Goal: Task Accomplishment & Management: Use online tool/utility

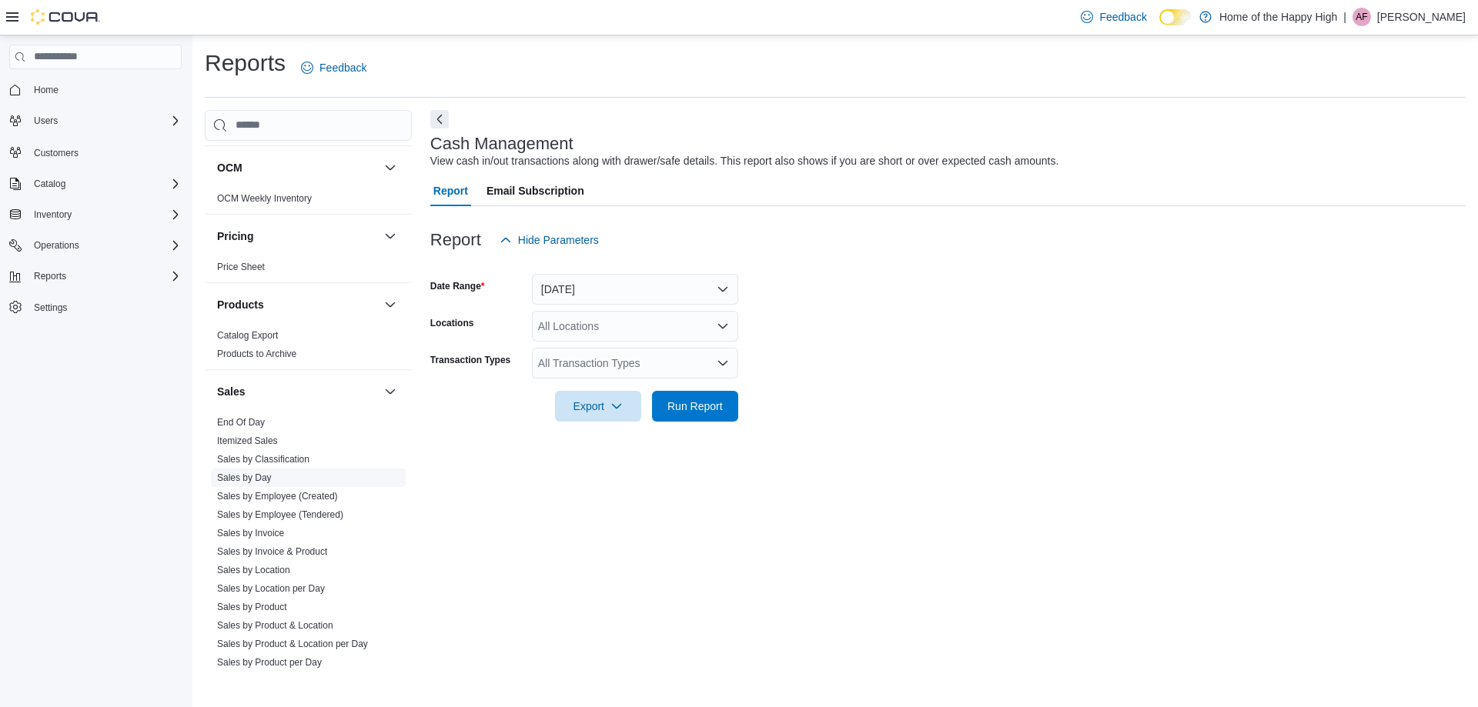
scroll to position [693, 0]
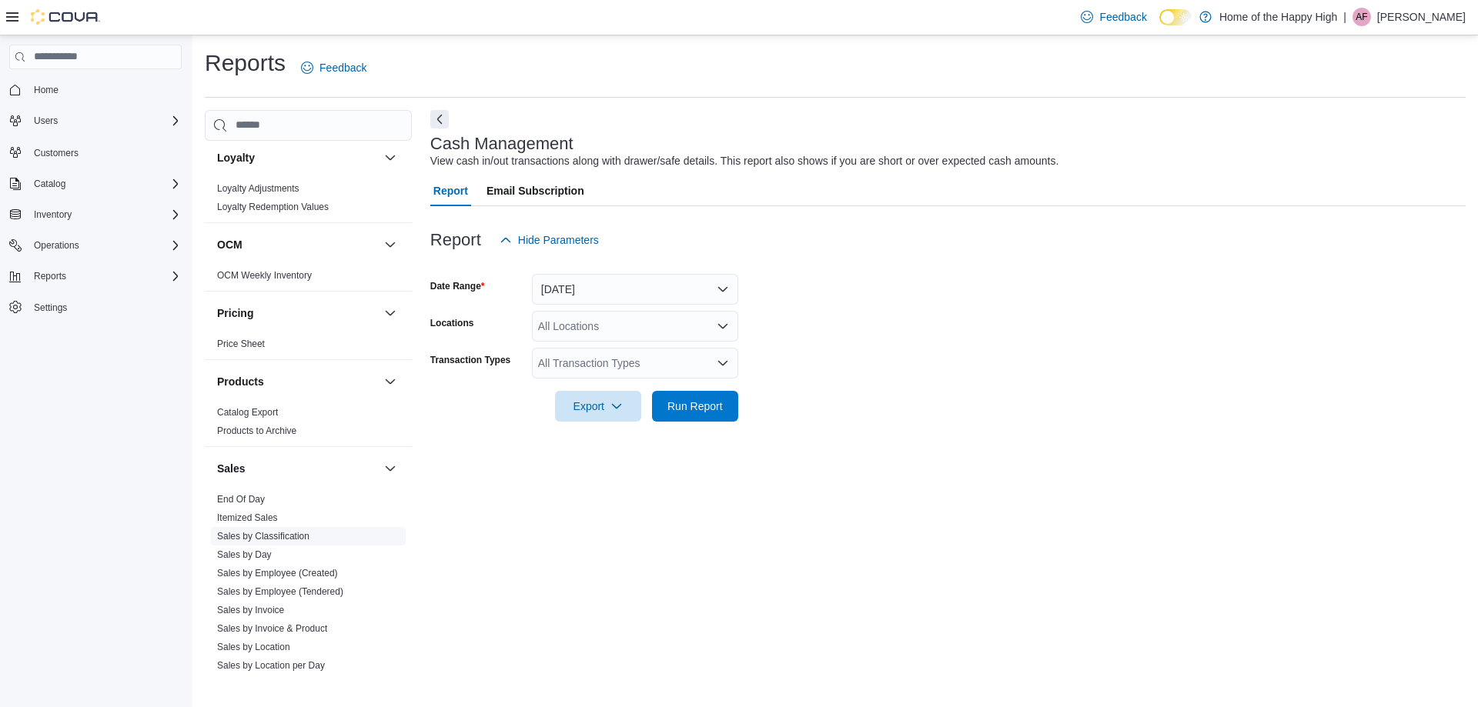
click at [297, 543] on span "Sales by Classification" at bounding box center [308, 536] width 195 height 18
click at [299, 539] on link "Sales by Classification" at bounding box center [263, 536] width 92 height 11
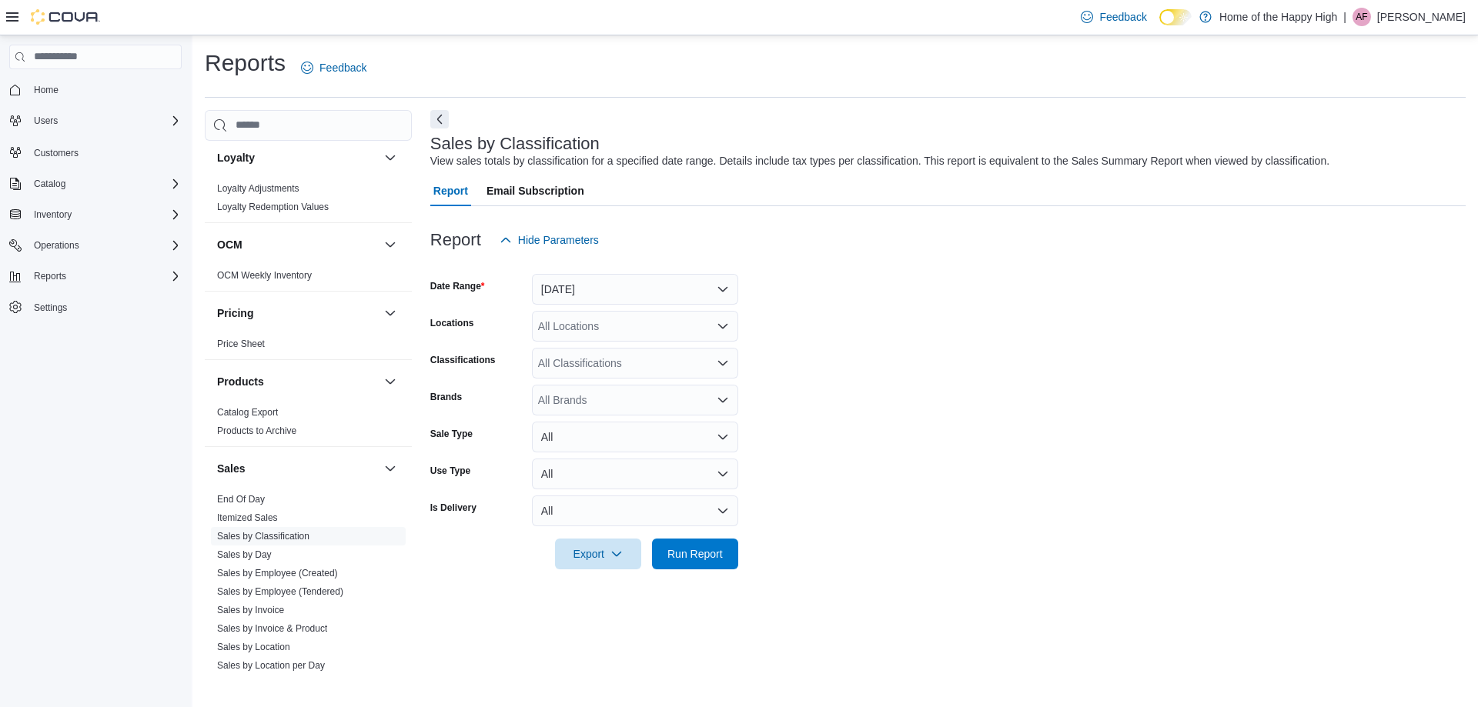
click at [217, 531] on link "Sales by Classification" at bounding box center [263, 536] width 92 height 11
click at [648, 276] on button "[DATE]" at bounding box center [635, 289] width 206 height 31
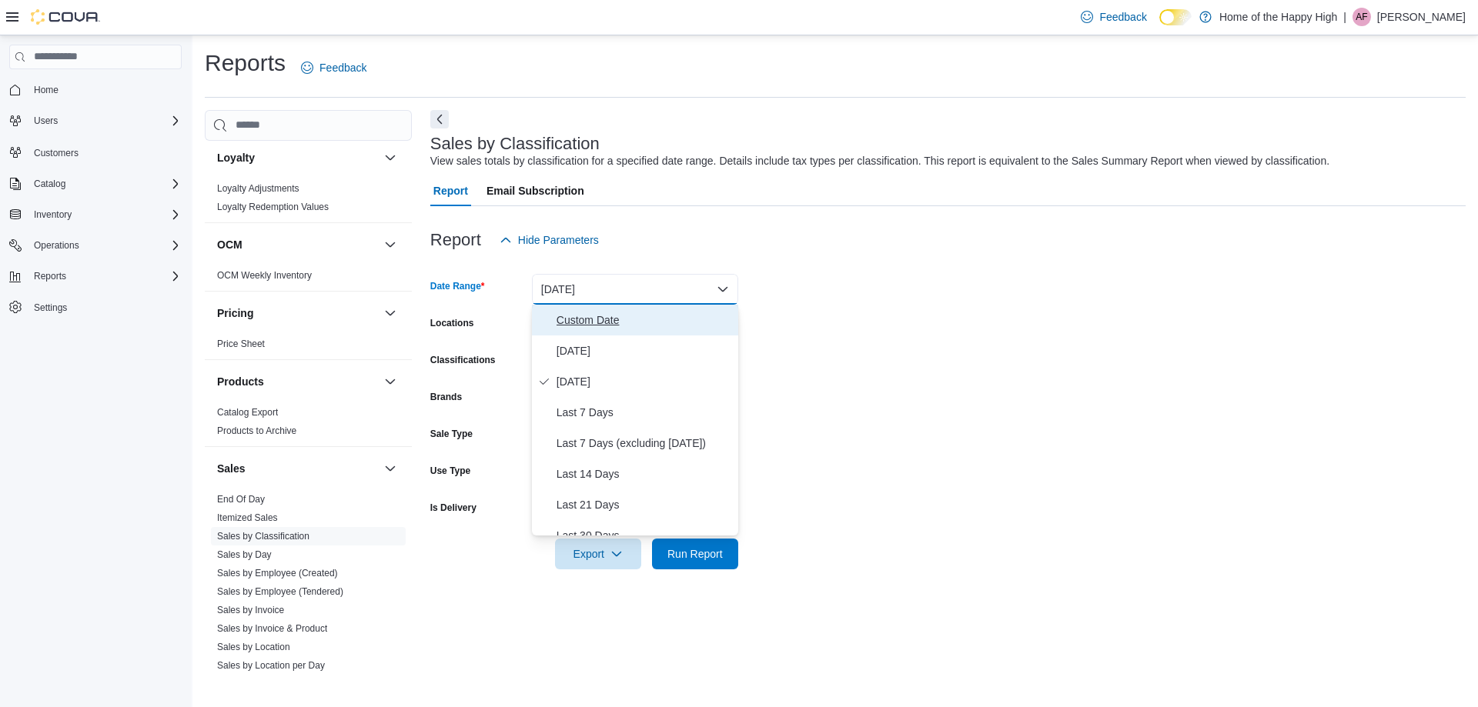
click at [602, 328] on span "Custom Date" at bounding box center [643, 320] width 175 height 18
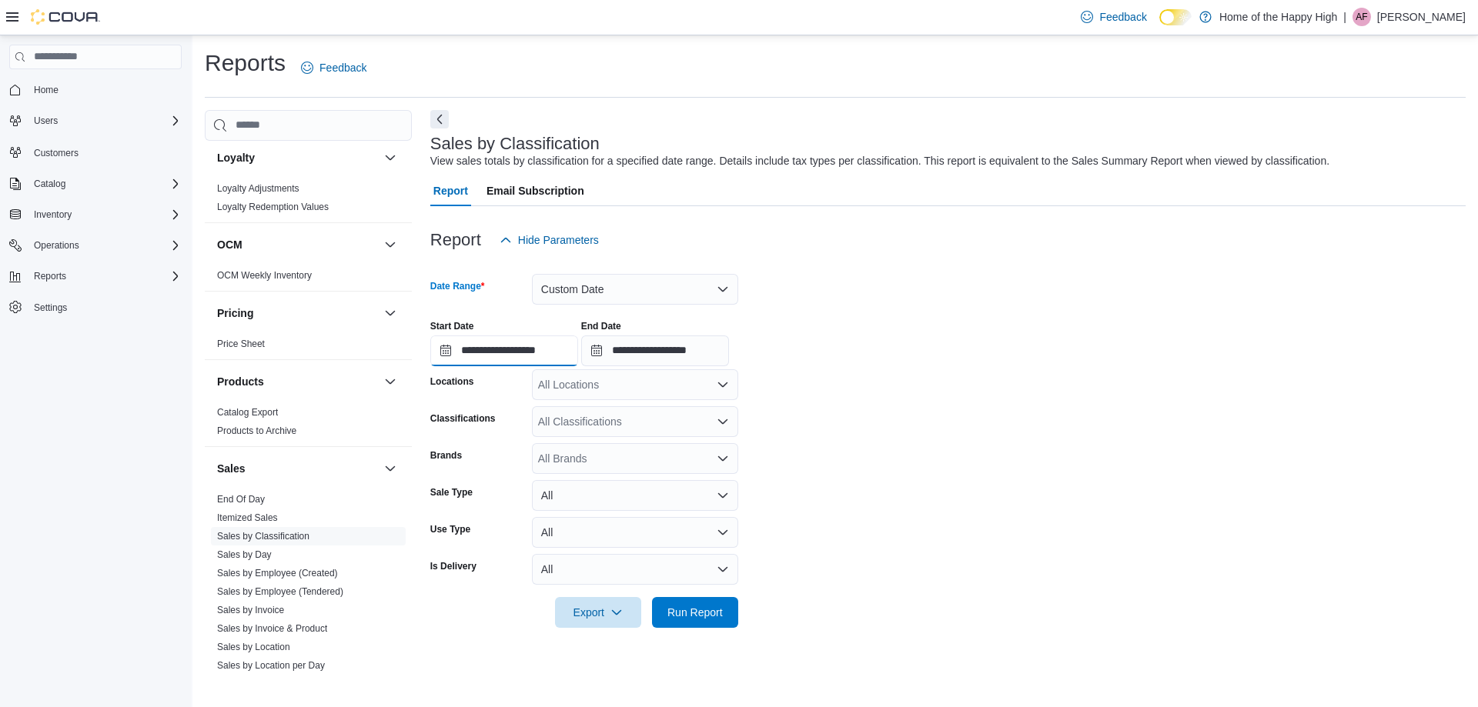
click at [515, 354] on input "**********" at bounding box center [504, 351] width 148 height 31
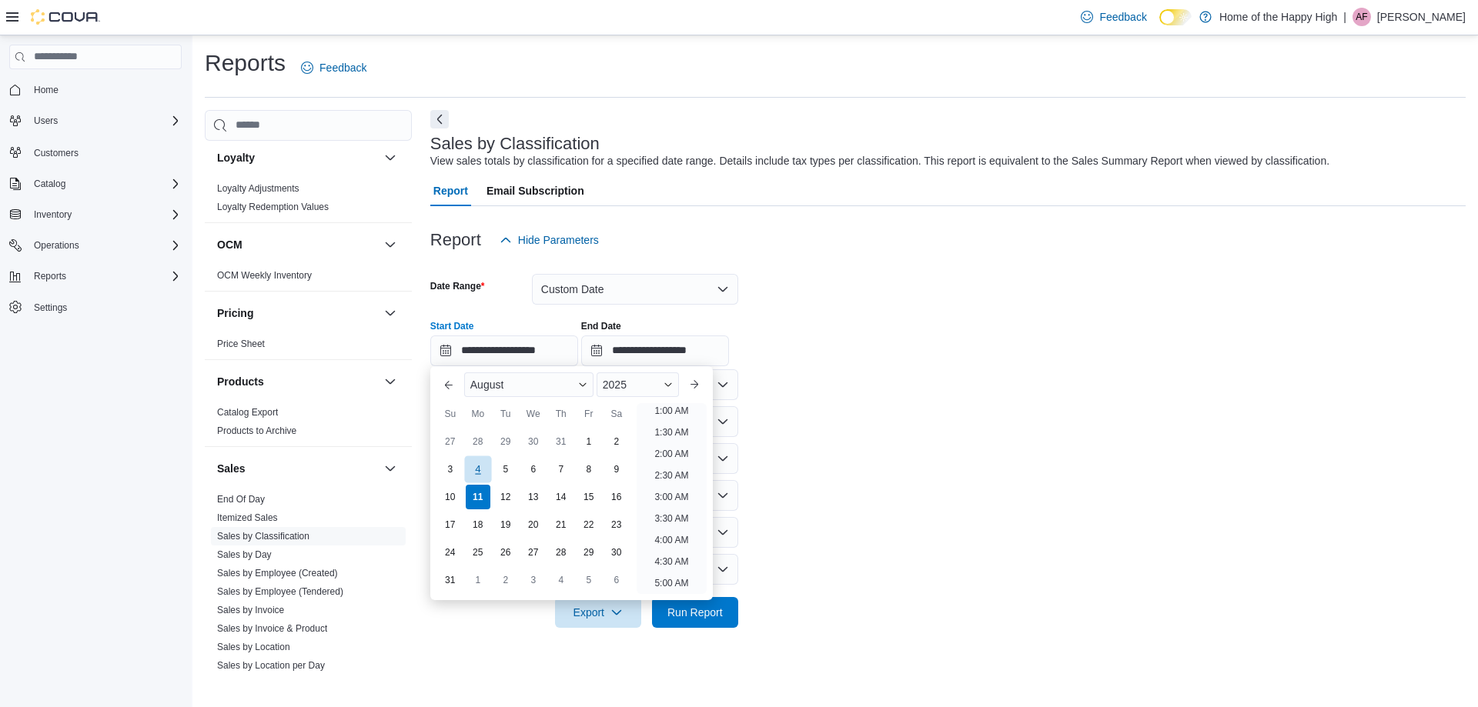
click at [479, 473] on div "4" at bounding box center [477, 469] width 27 height 27
type input "**********"
click at [714, 342] on input "**********" at bounding box center [655, 351] width 148 height 31
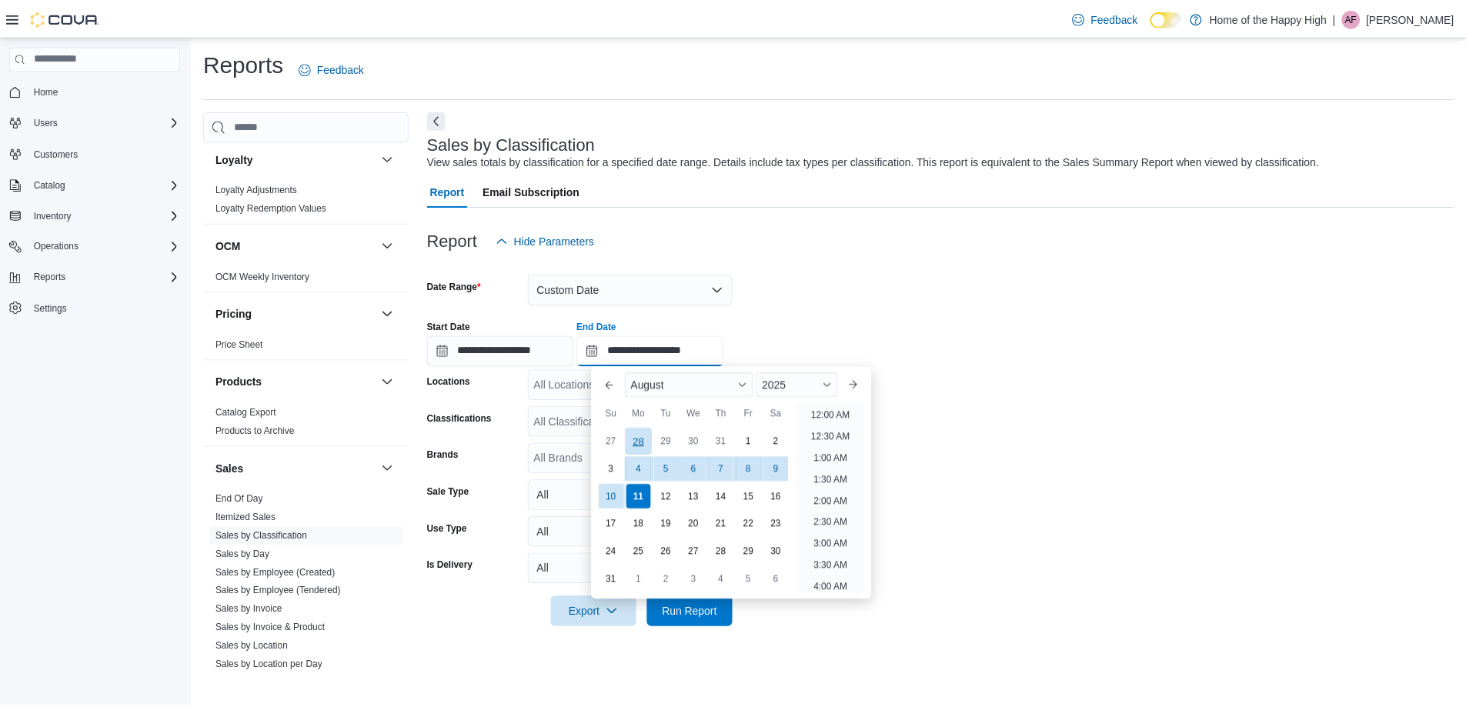
scroll to position [847, 0]
click at [612, 496] on div "10" at bounding box center [615, 496] width 27 height 27
type input "**********"
drag, startPoint x: 841, startPoint y: 257, endPoint x: 597, endPoint y: 346, distance: 259.8
click at [841, 258] on div at bounding box center [947, 265] width 1035 height 18
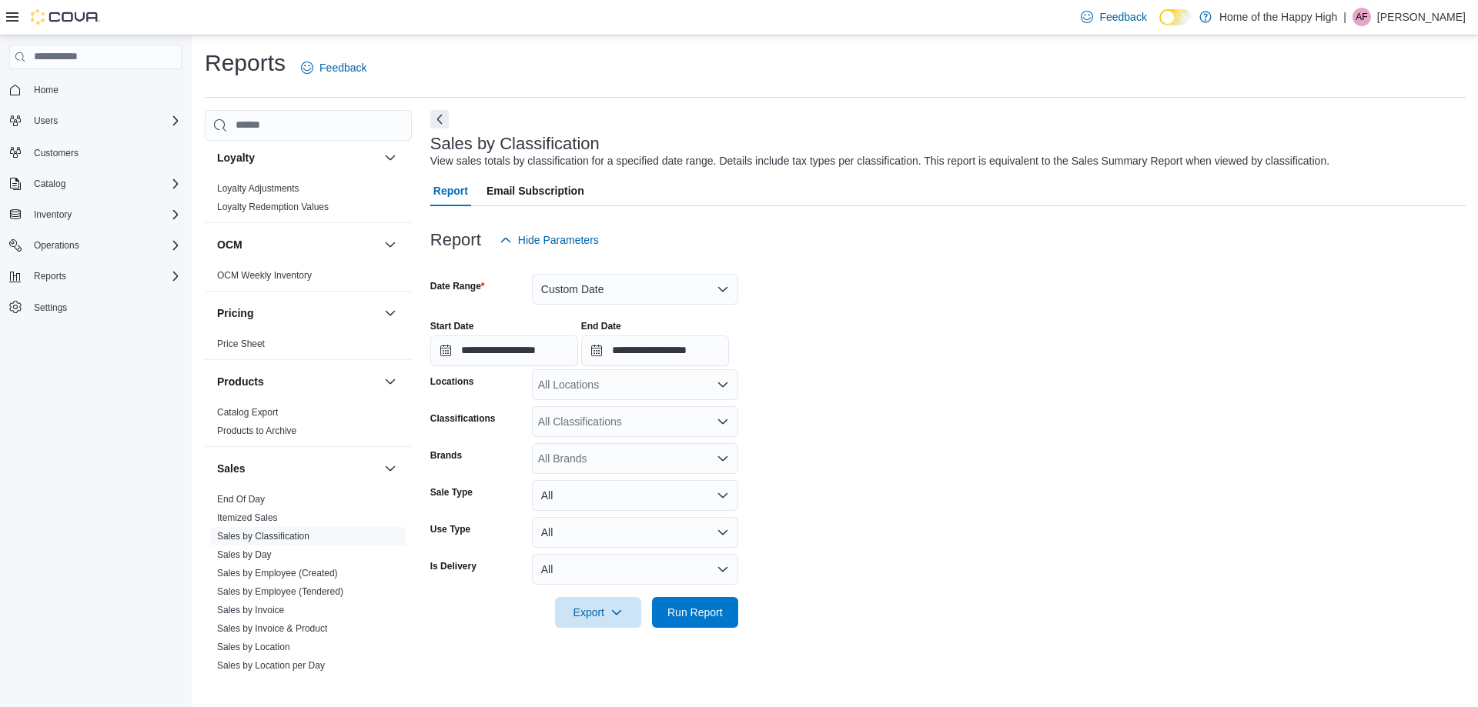
click at [590, 388] on div "All Locations" at bounding box center [635, 384] width 206 height 31
type input "*******"
click at [672, 403] on button "[GEOGRAPHIC_DATA] - [GEOGRAPHIC_DATA] - Fire & Flower" at bounding box center [635, 411] width 206 height 22
click at [733, 613] on button "Run Report" at bounding box center [695, 611] width 86 height 31
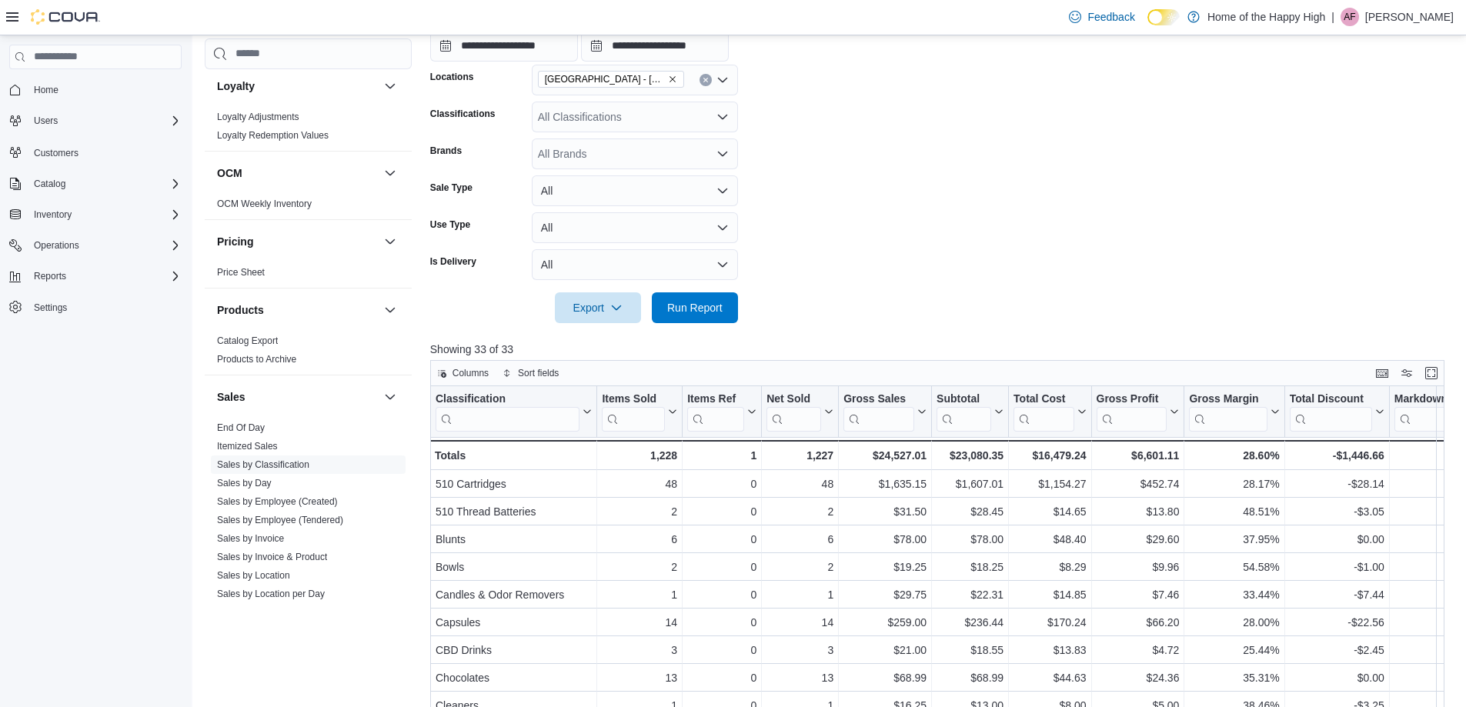
scroll to position [231, 0]
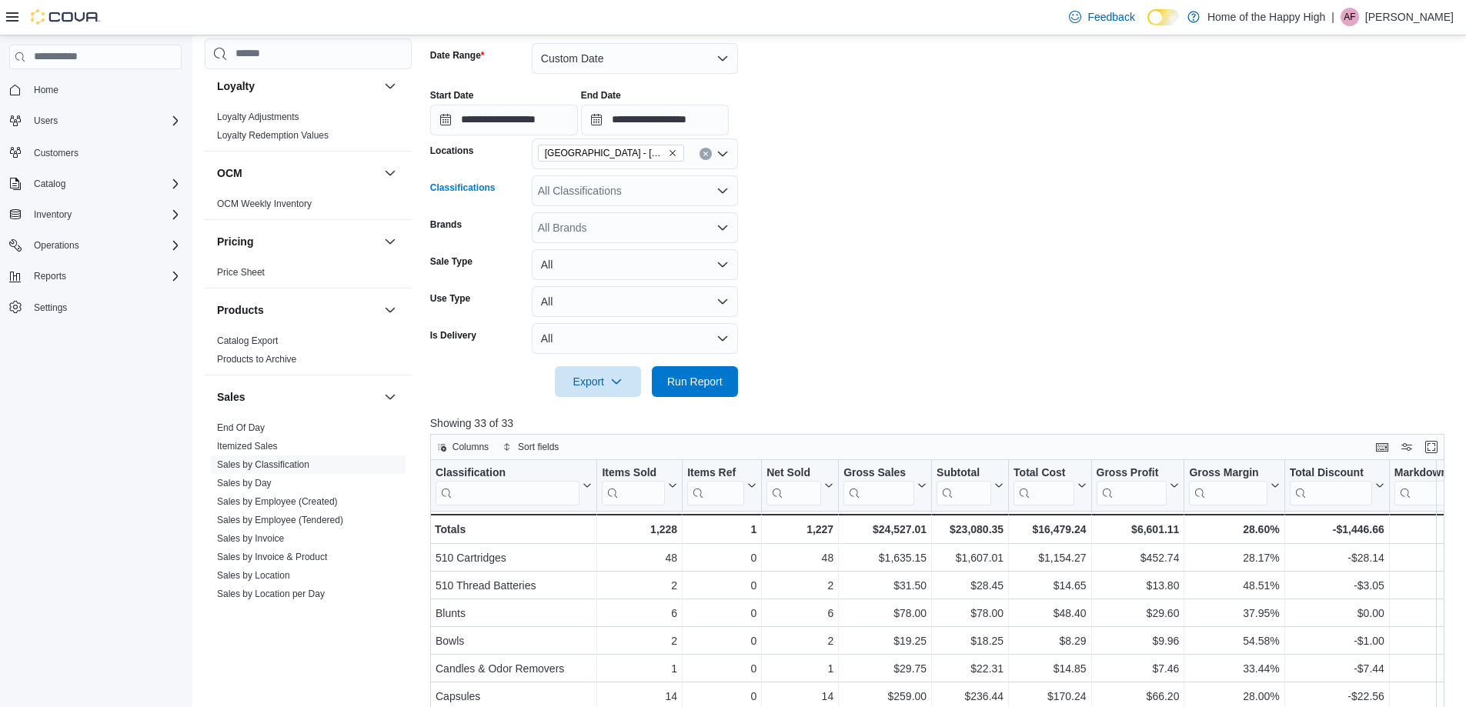
click at [607, 190] on div "All Classifications" at bounding box center [635, 190] width 206 height 31
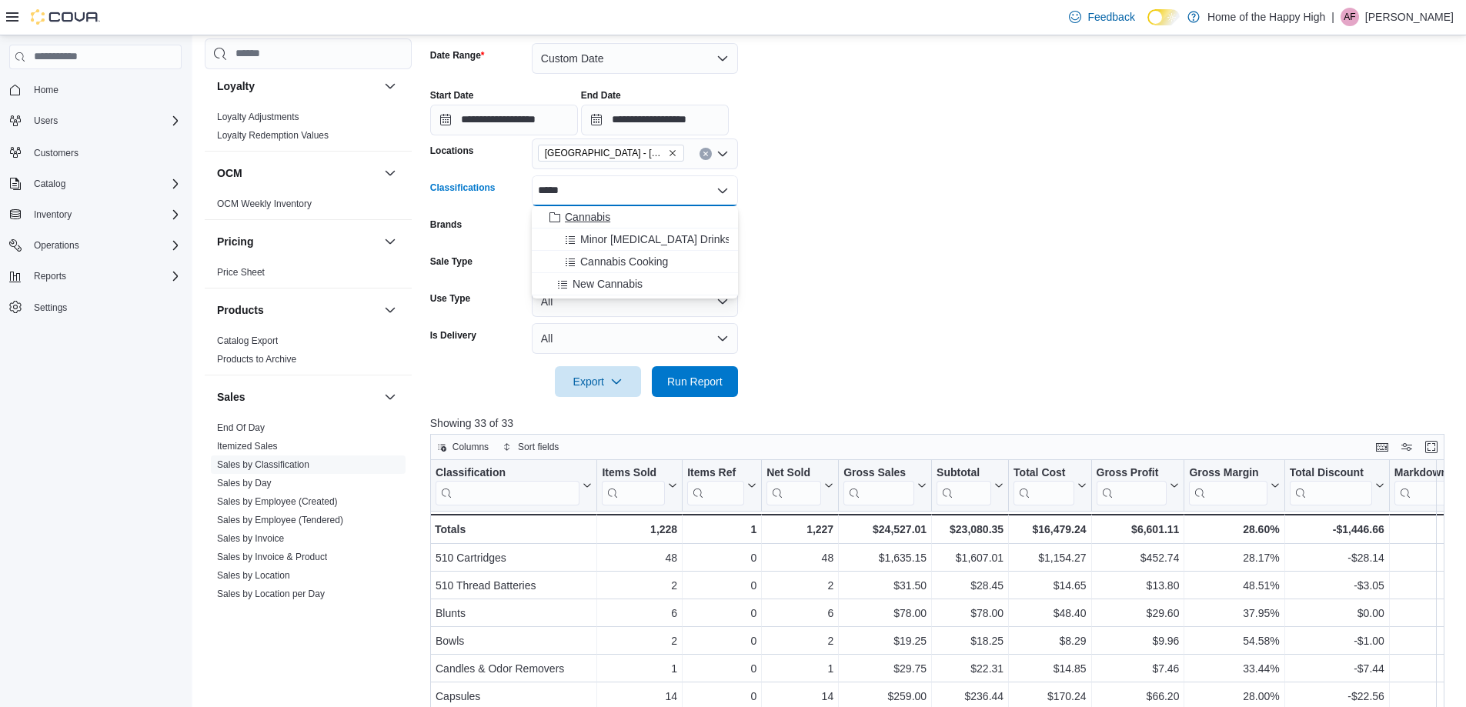
type input "*****"
click at [597, 216] on span "Cannabis" at bounding box center [587, 216] width 45 height 15
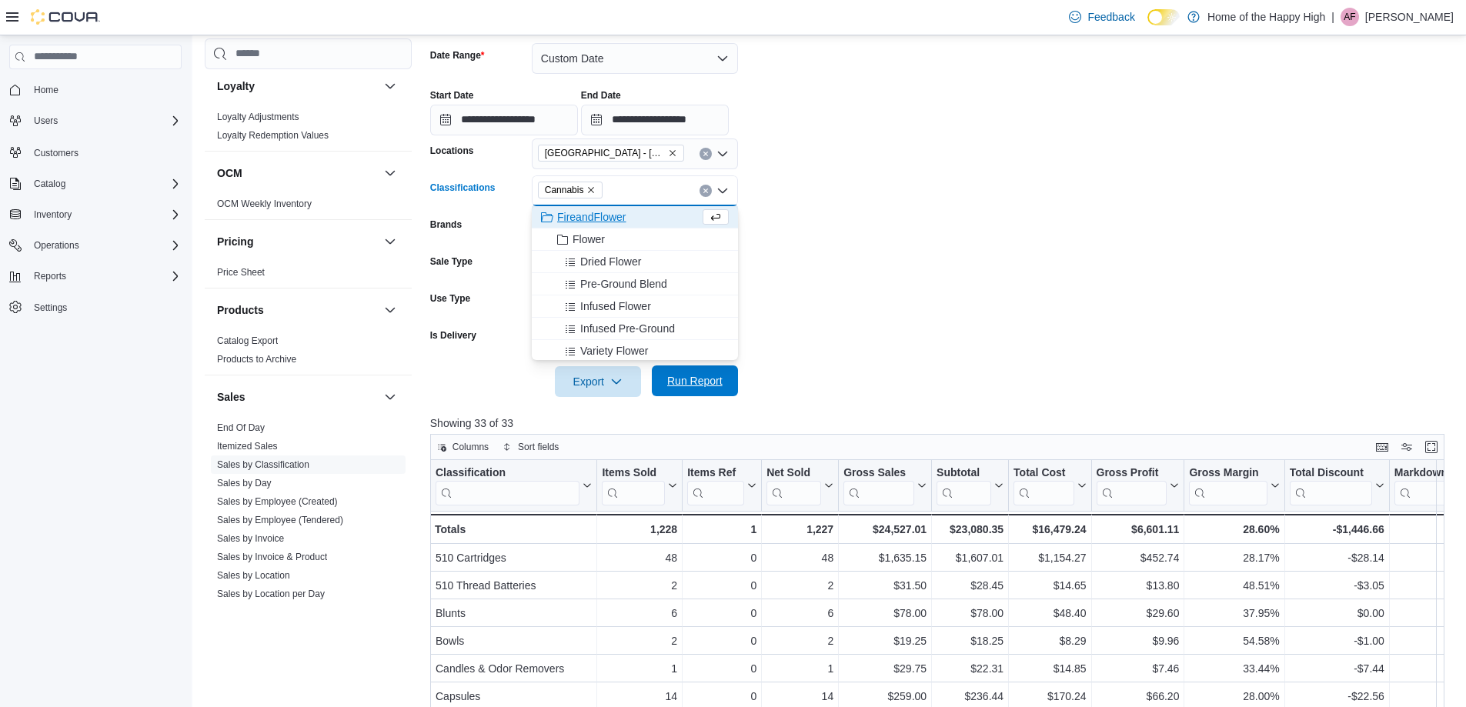
click at [688, 380] on span "Run Report" at bounding box center [694, 380] width 55 height 15
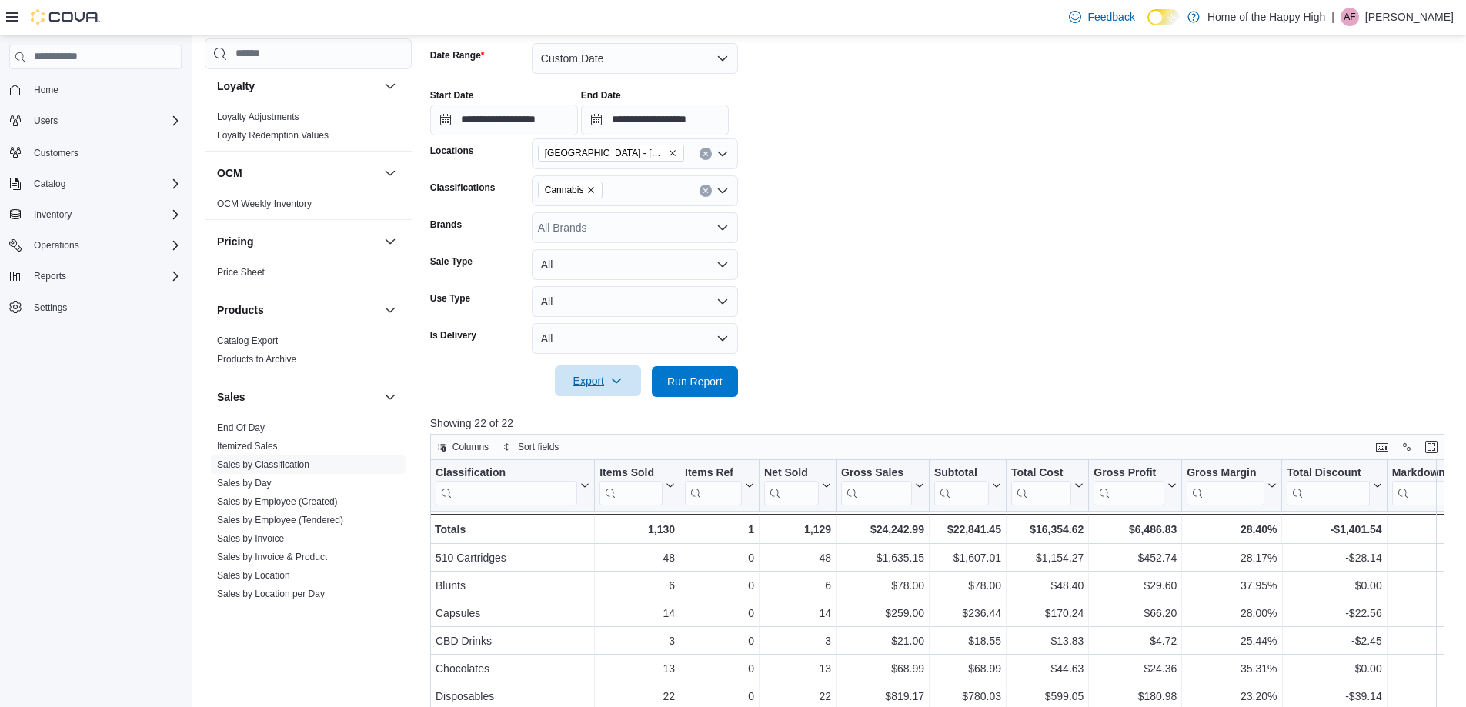
click at [590, 379] on span "Export" at bounding box center [598, 381] width 68 height 31
click at [637, 421] on button "Export to Excel" at bounding box center [600, 412] width 88 height 31
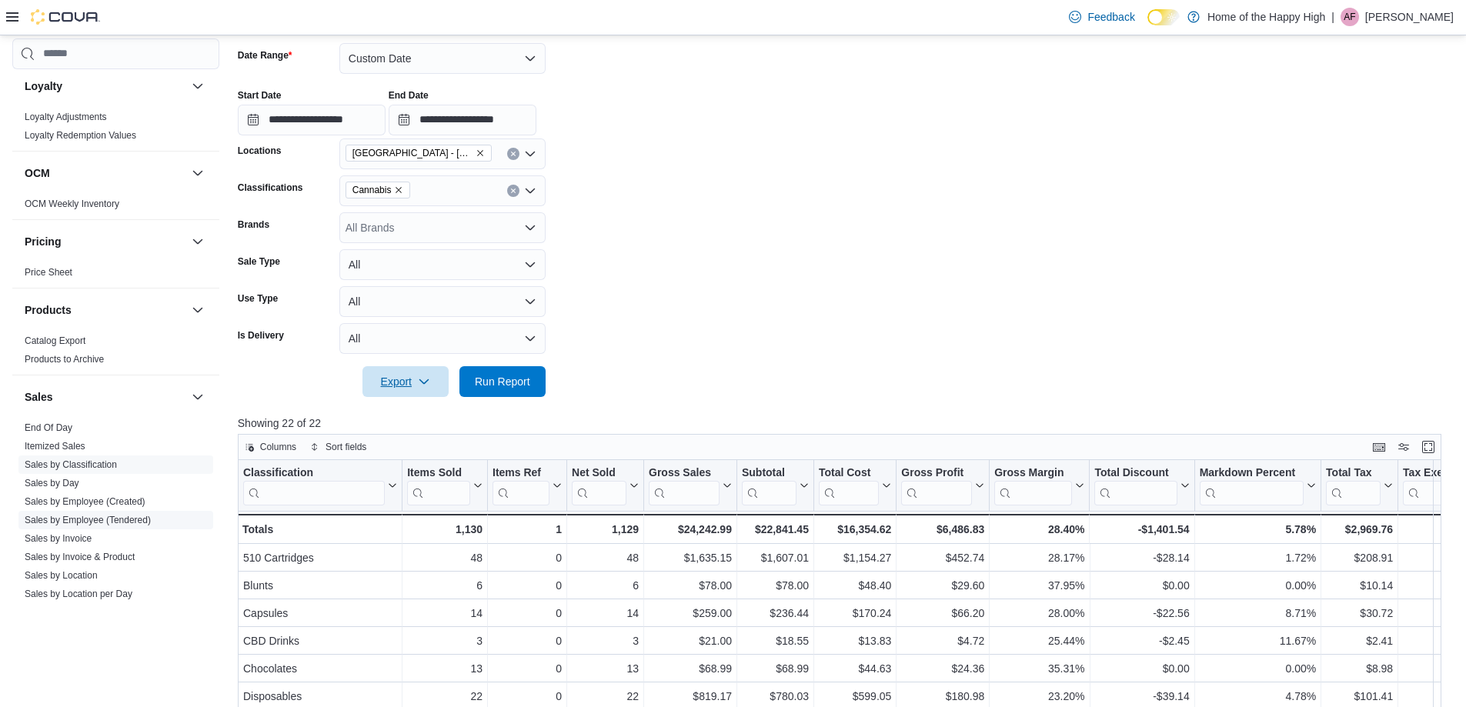
scroll to position [847, 0]
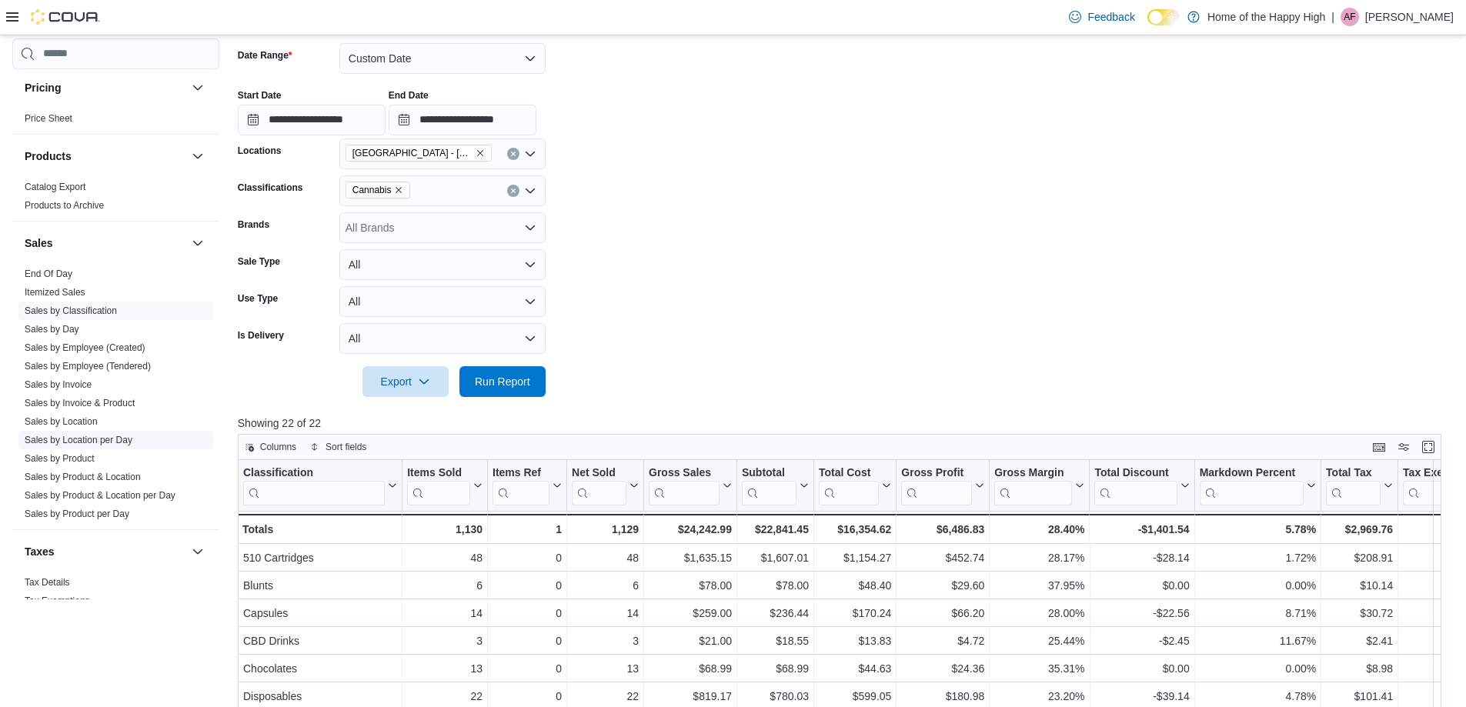
click at [138, 434] on span "Sales by Location per Day" at bounding box center [115, 440] width 195 height 18
click at [128, 443] on link "Sales by Location per Day" at bounding box center [79, 440] width 108 height 11
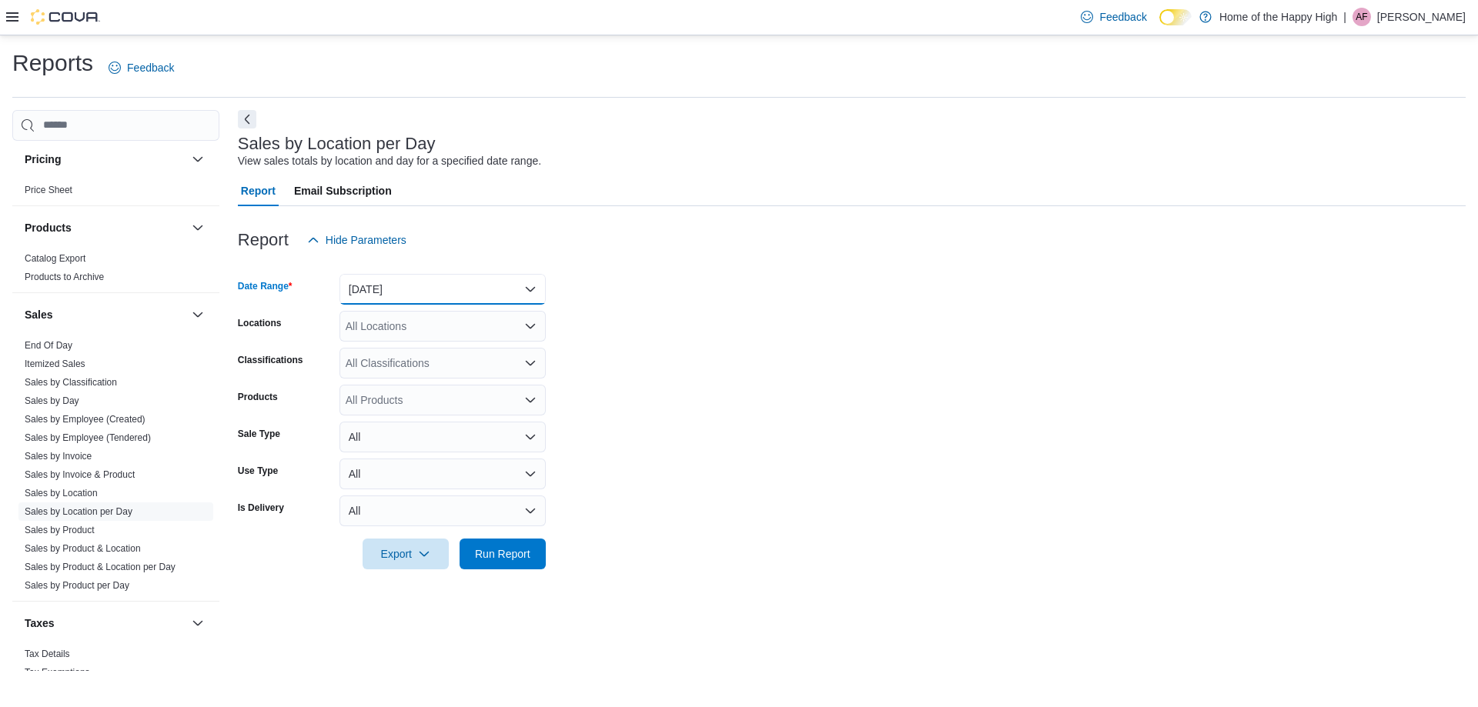
click at [431, 290] on button "[DATE]" at bounding box center [442, 289] width 206 height 31
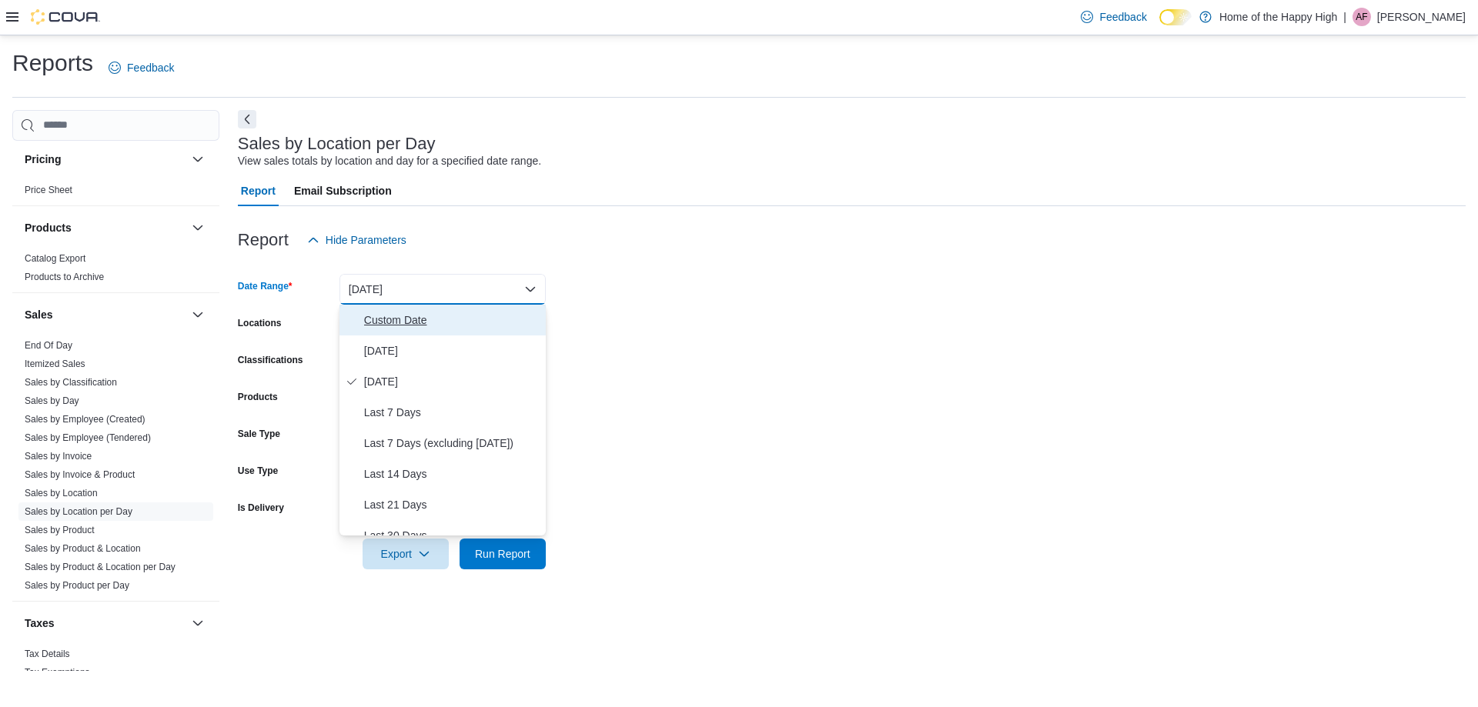
click at [389, 316] on span "Custom Date" at bounding box center [451, 320] width 175 height 18
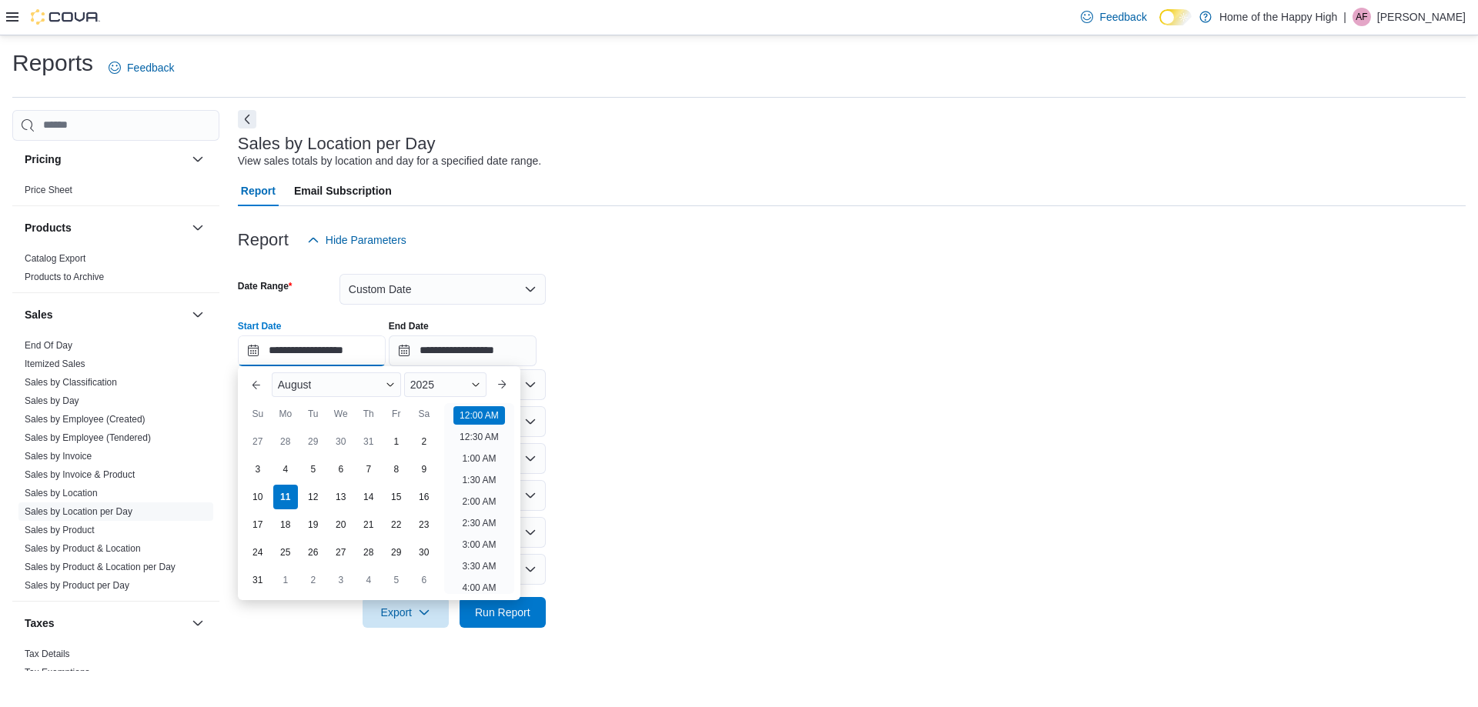
click at [320, 358] on input "**********" at bounding box center [312, 351] width 148 height 31
click at [290, 463] on div "4" at bounding box center [285, 469] width 27 height 27
type input "**********"
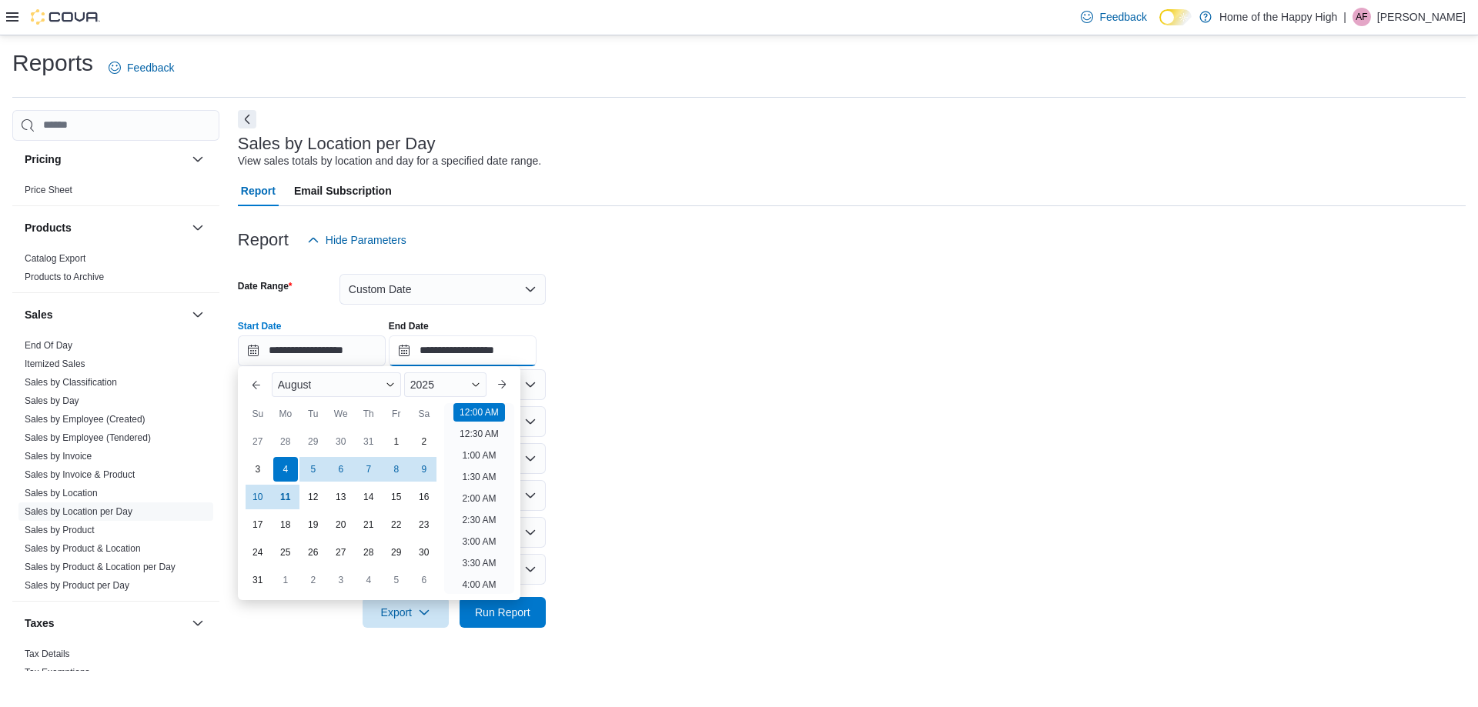
click at [536, 343] on input "**********" at bounding box center [463, 351] width 148 height 31
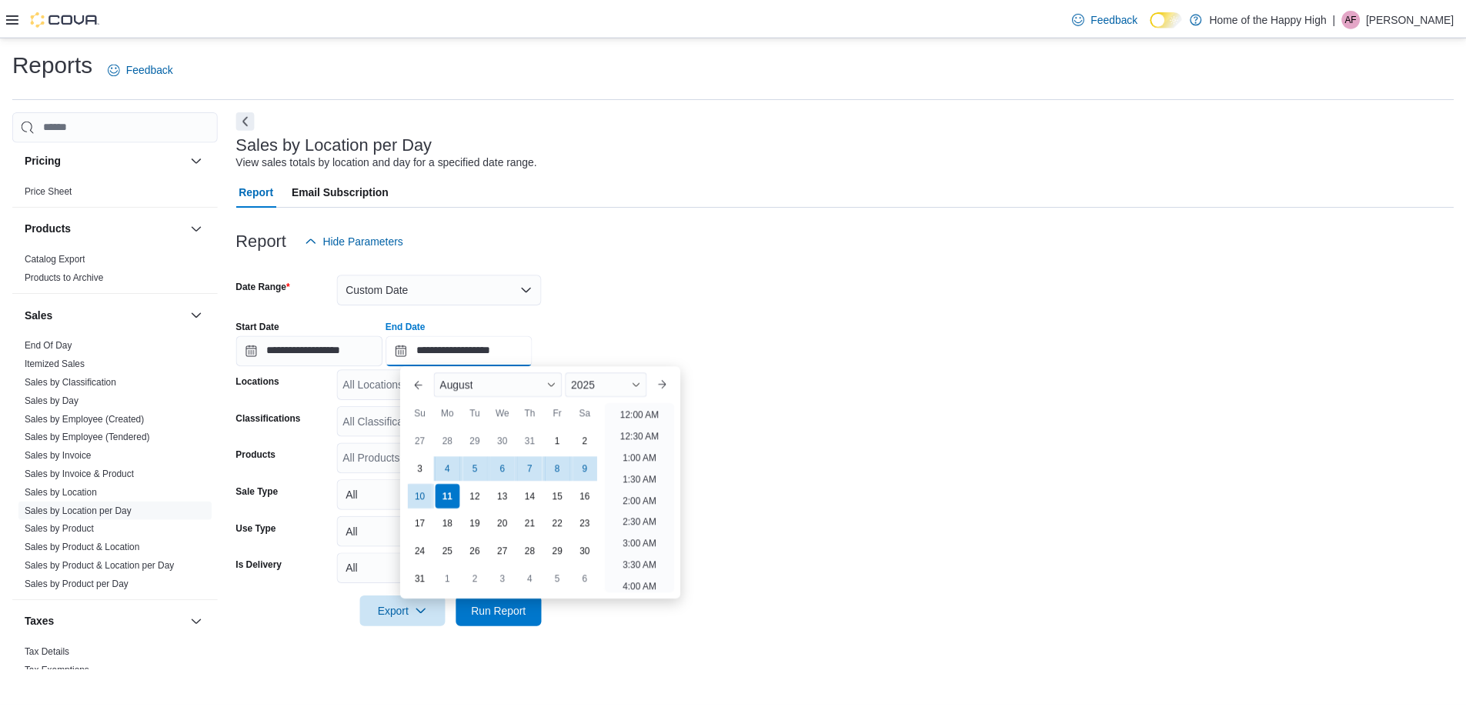
scroll to position [847, 0]
click at [418, 498] on div "10" at bounding box center [422, 496] width 27 height 27
type input "**********"
click at [762, 204] on div "Report Email Subscription" at bounding box center [852, 190] width 1228 height 31
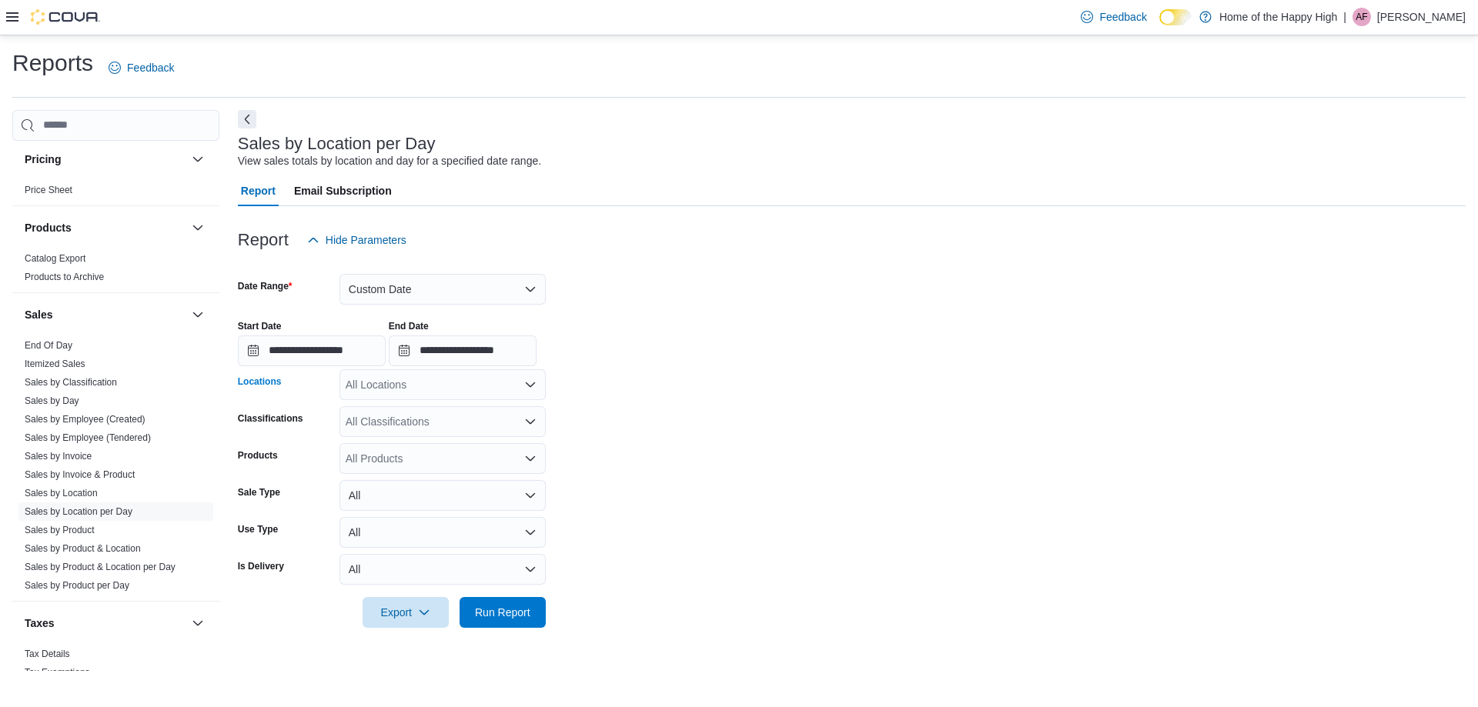
click at [455, 393] on div "All Locations" at bounding box center [442, 384] width 206 height 31
type input "********"
click at [480, 406] on span "[GEOGRAPHIC_DATA] - [GEOGRAPHIC_DATA] - Fire & Flower" at bounding box center [557, 410] width 308 height 15
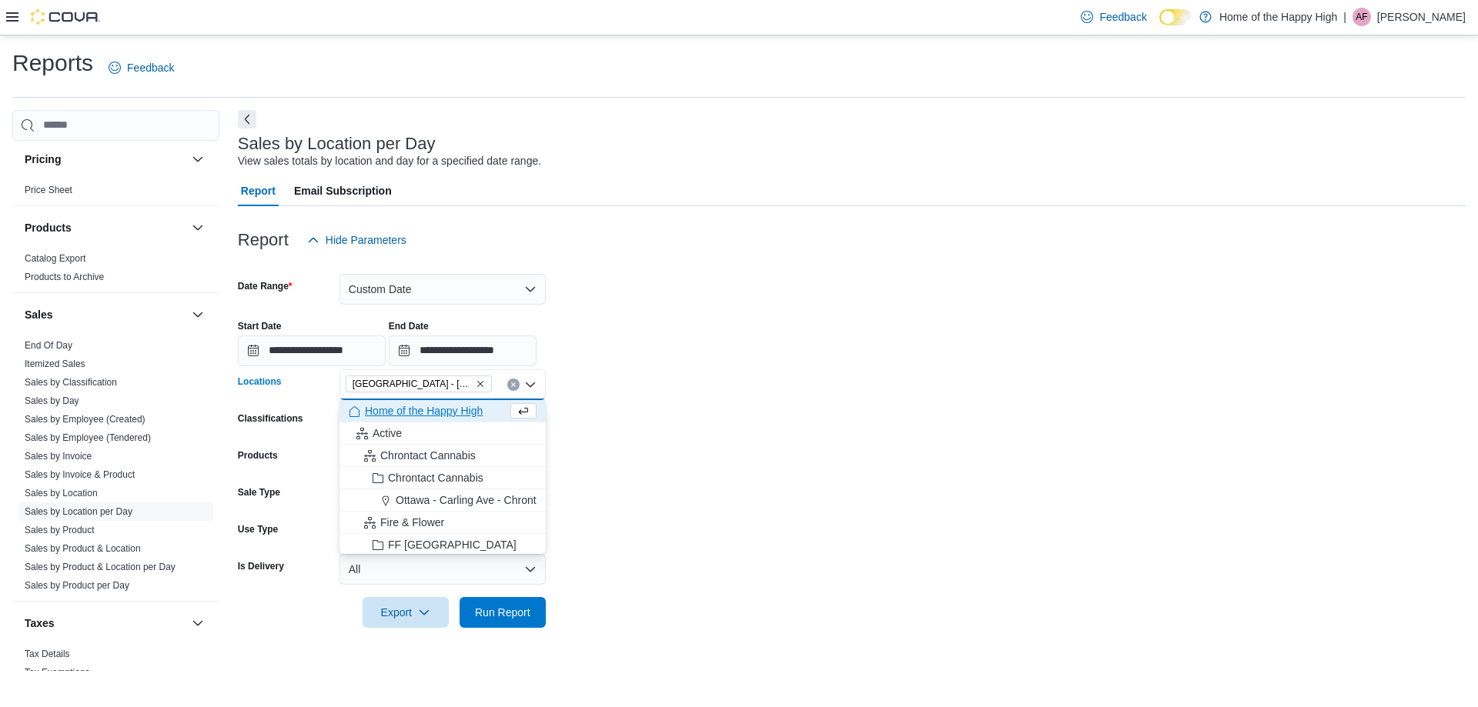
click at [751, 476] on form "**********" at bounding box center [852, 442] width 1228 height 372
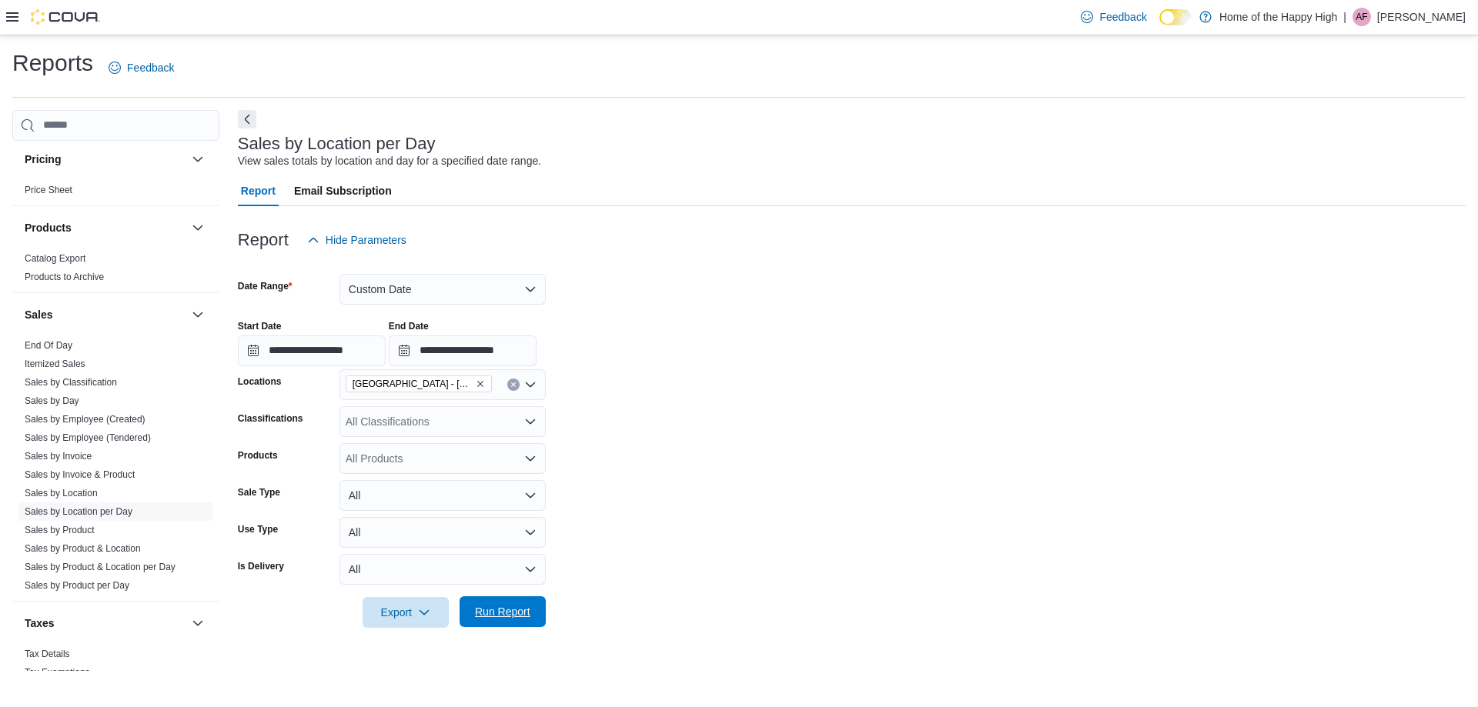
click at [493, 616] on span "Run Report" at bounding box center [502, 611] width 55 height 15
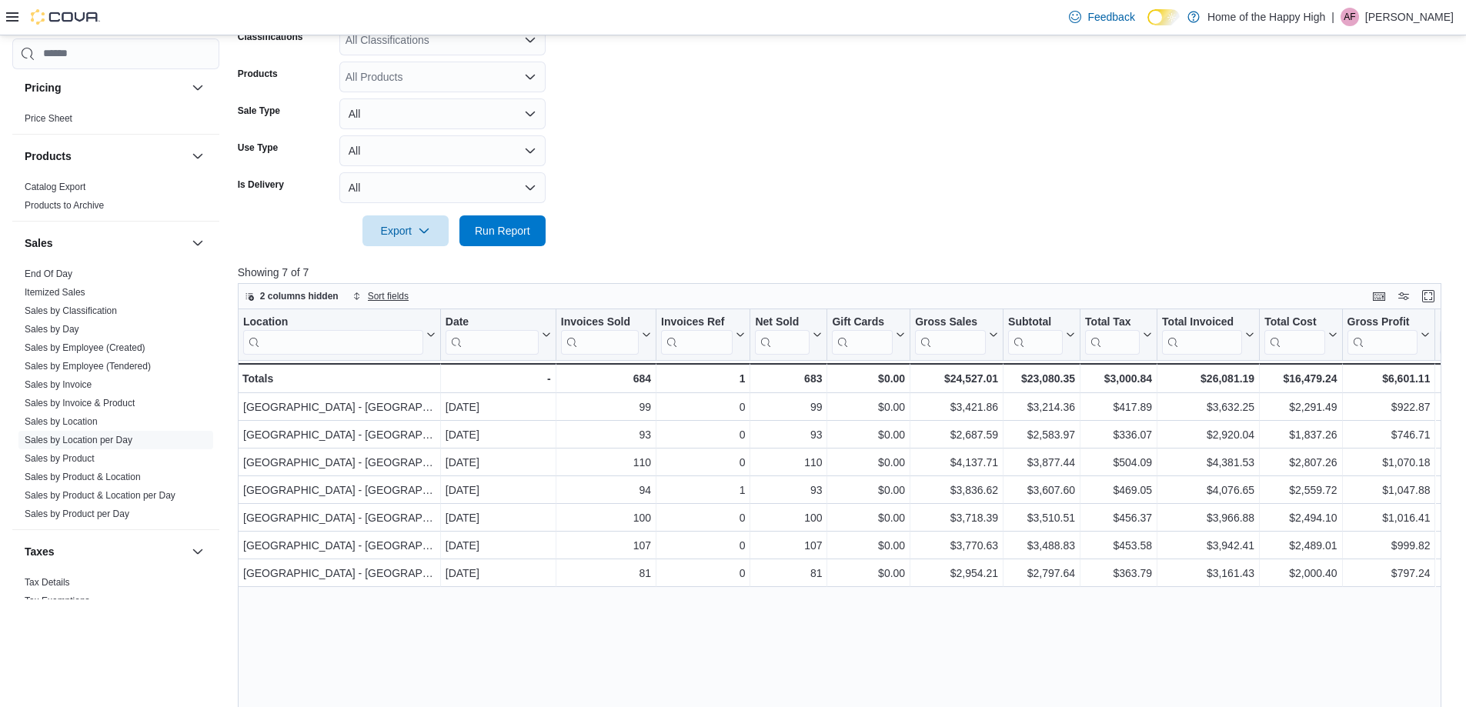
scroll to position [385, 0]
click at [291, 292] on span "2 columns hidden" at bounding box center [299, 293] width 79 height 12
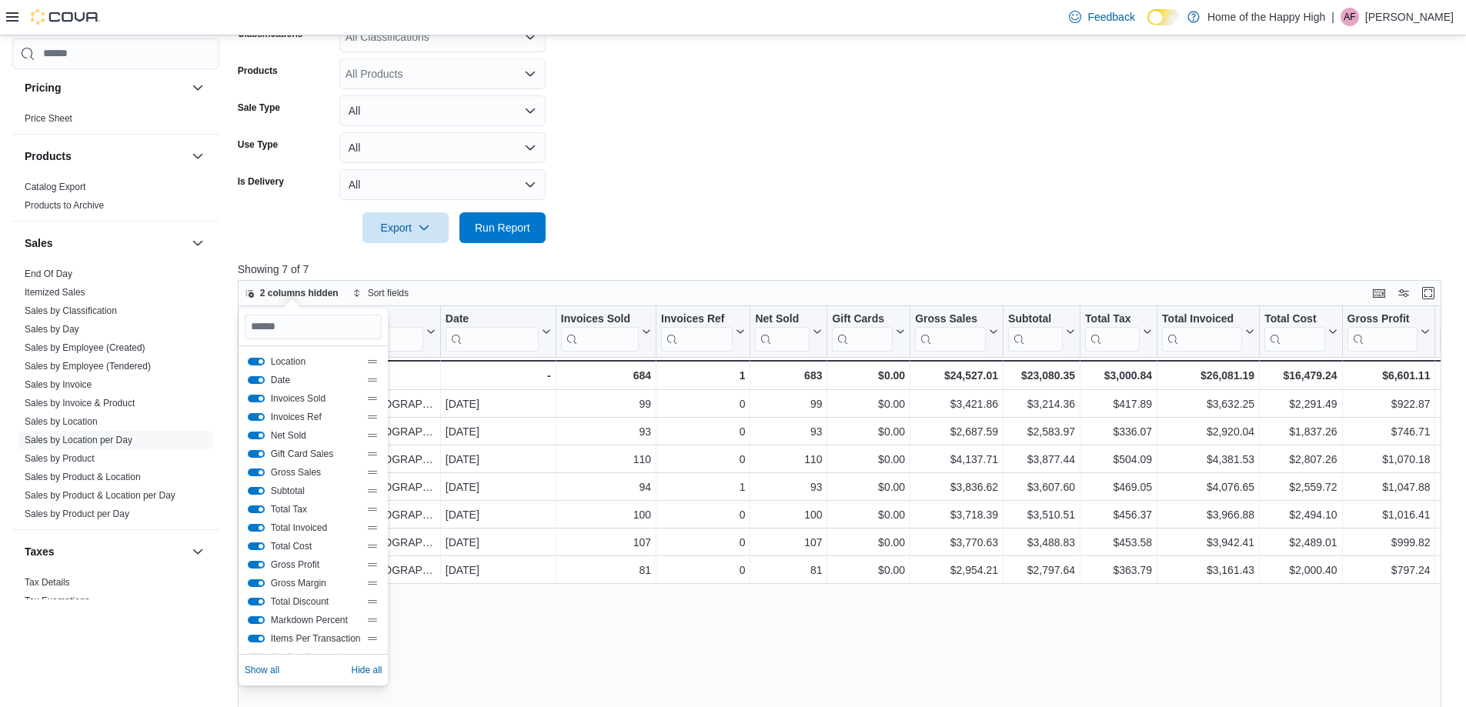
click at [293, 361] on span "Location" at bounding box center [316, 362] width 90 height 12
click at [256, 362] on button "Location" at bounding box center [256, 362] width 17 height 8
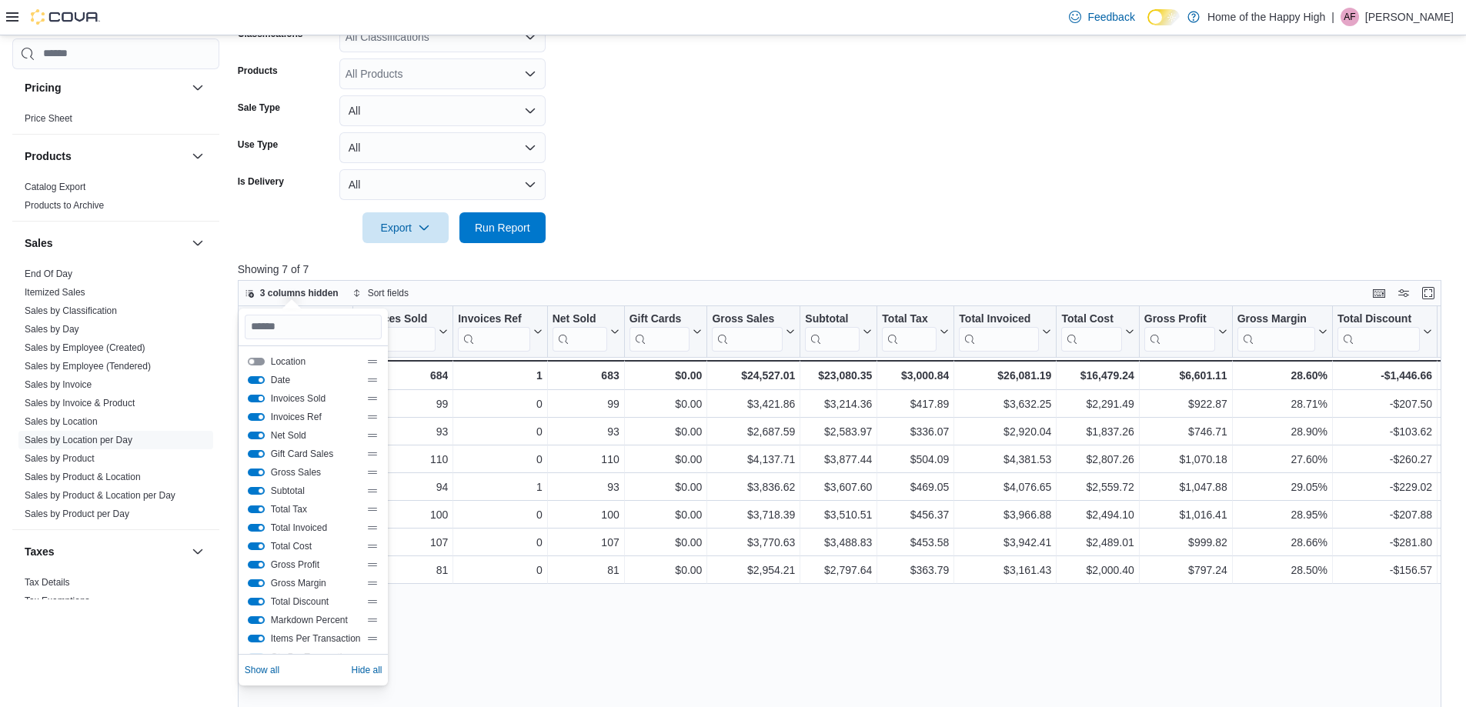
click at [256, 396] on button "Invoices Sold" at bounding box center [256, 399] width 17 height 8
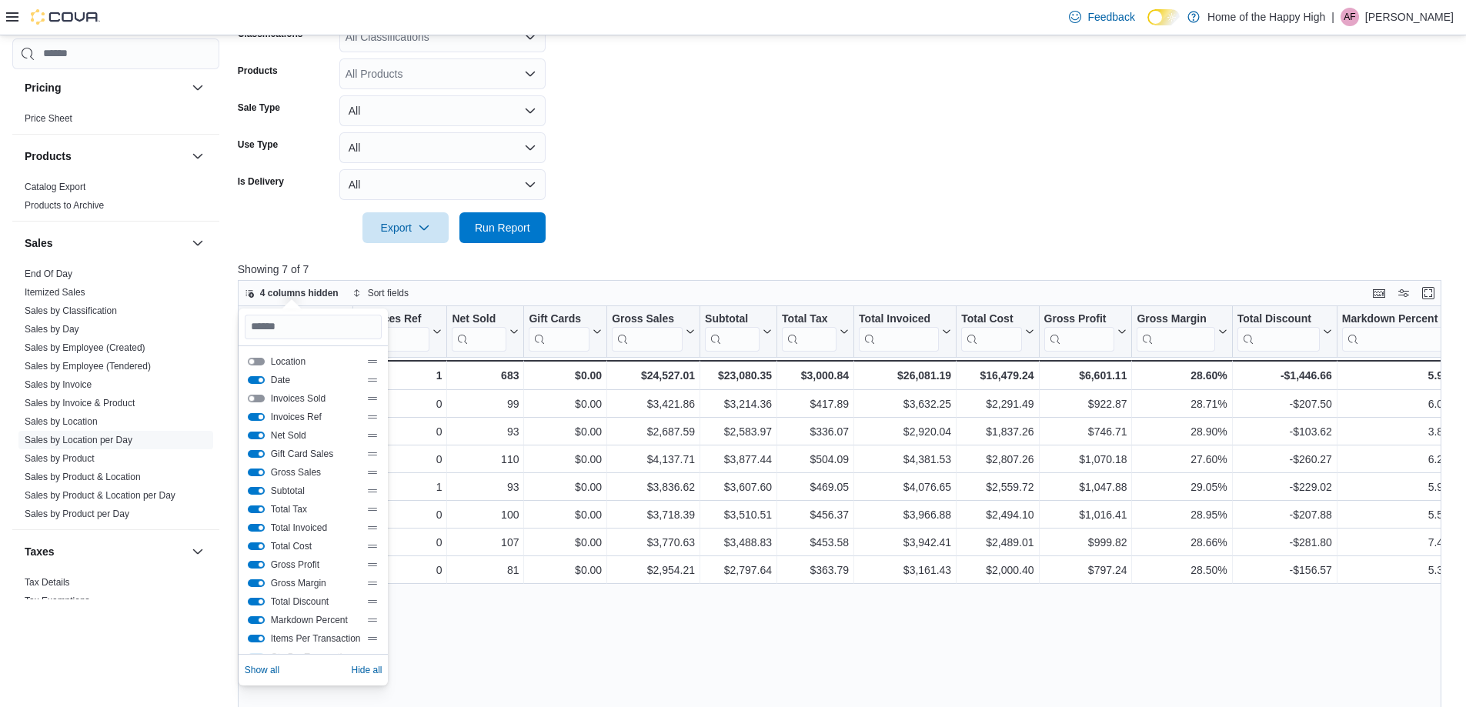
click at [256, 418] on button "Invoices Ref" at bounding box center [256, 417] width 17 height 8
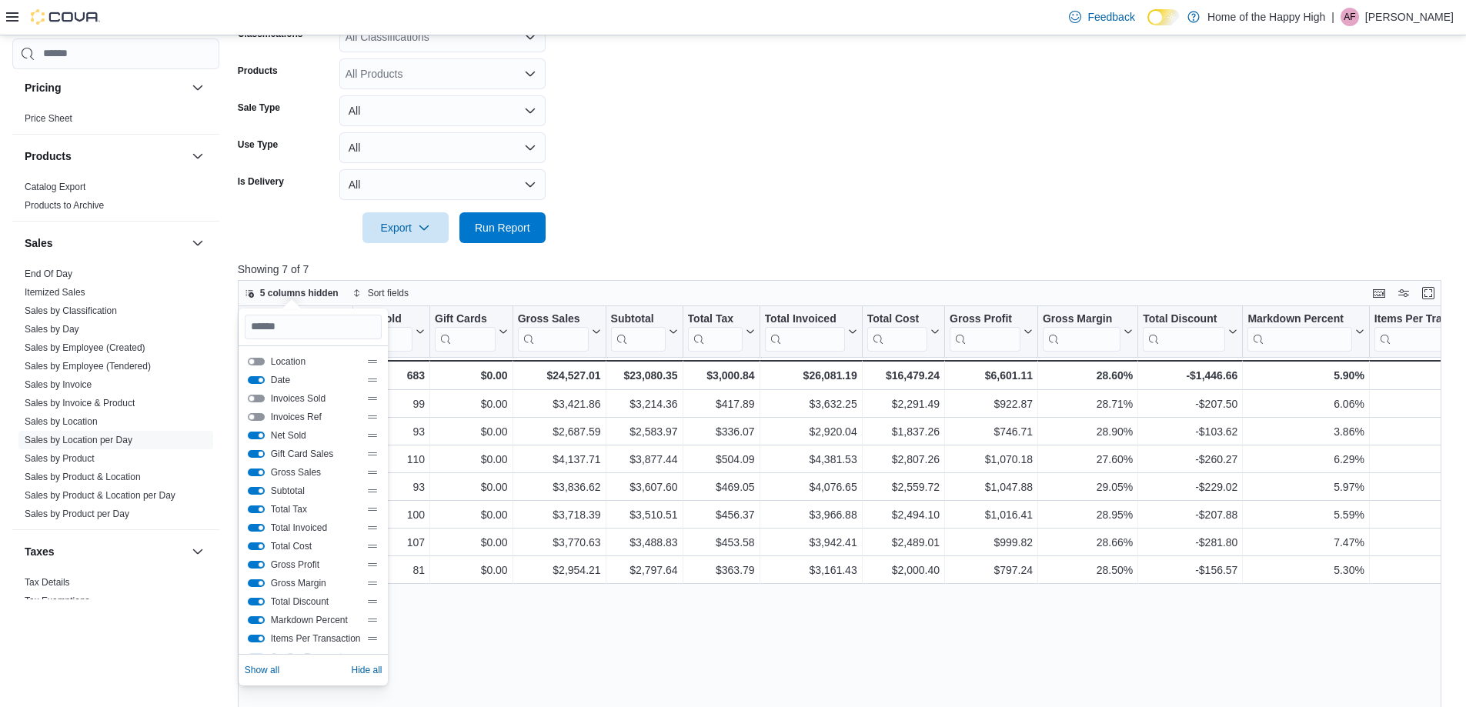
click at [257, 456] on button "Gift Card Sales" at bounding box center [256, 454] width 17 height 8
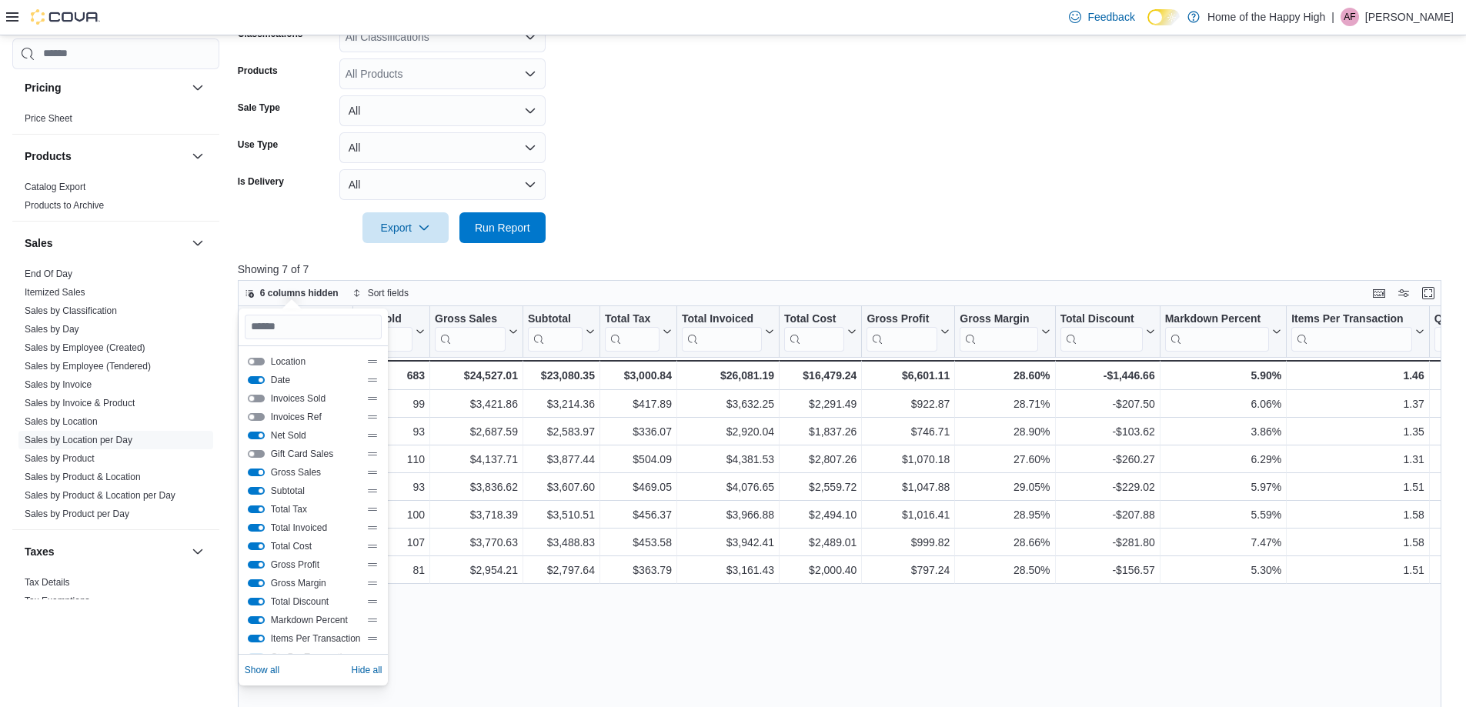
click at [256, 475] on button "Gross Sales" at bounding box center [256, 473] width 17 height 8
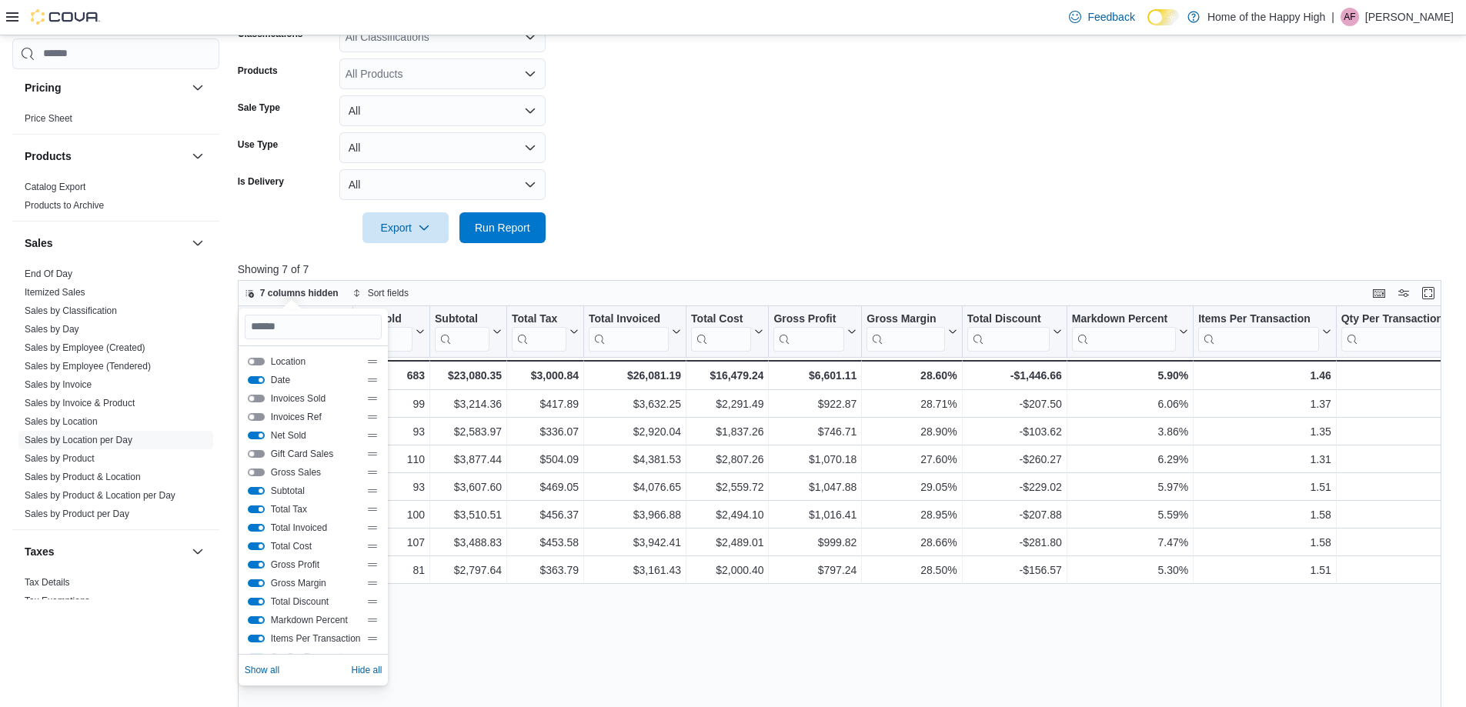
click at [255, 510] on button "Total Tax" at bounding box center [256, 510] width 17 height 8
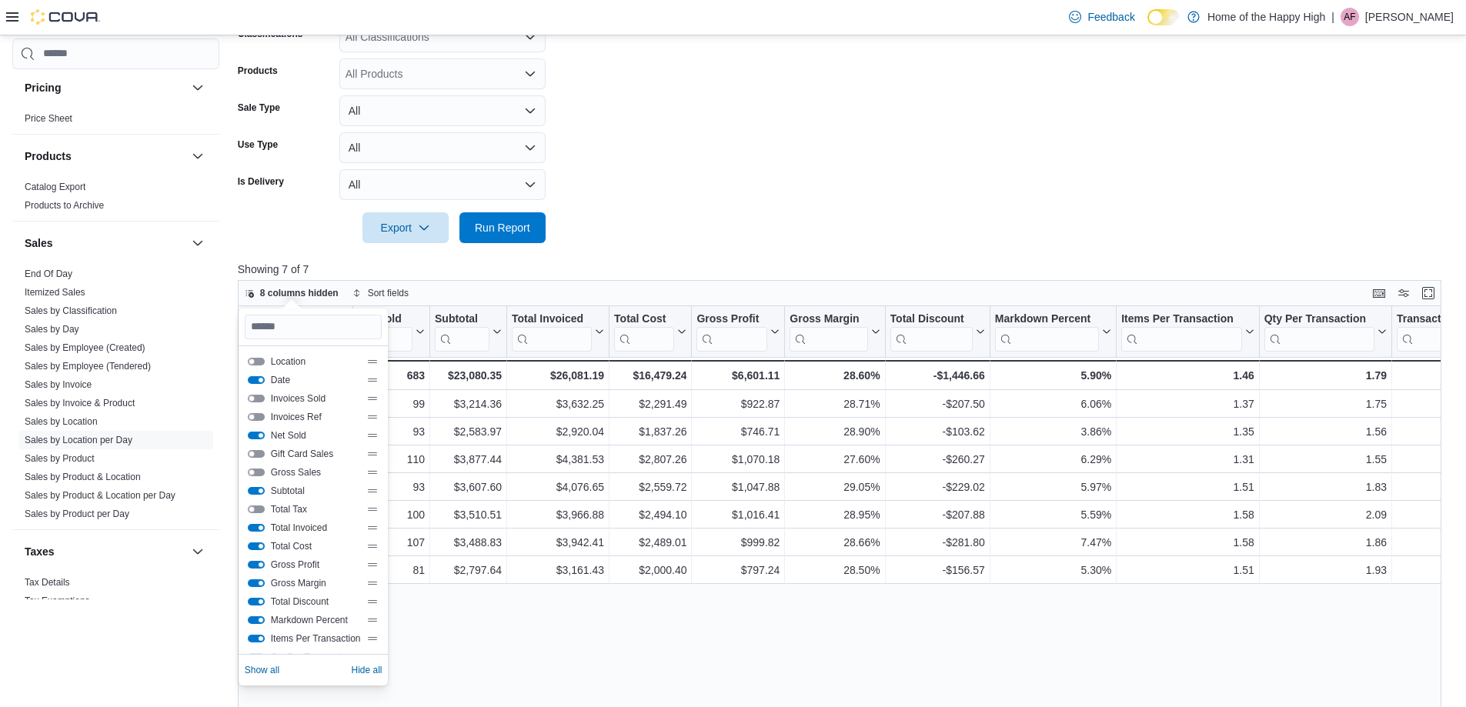
click at [256, 520] on div "Total Invoiced" at bounding box center [314, 528] width 138 height 18
click at [265, 530] on div "Total Invoiced" at bounding box center [314, 528] width 132 height 12
click at [259, 532] on div "Total Invoiced" at bounding box center [314, 528] width 132 height 12
click at [256, 527] on button "Total Invoiced" at bounding box center [256, 528] width 17 height 8
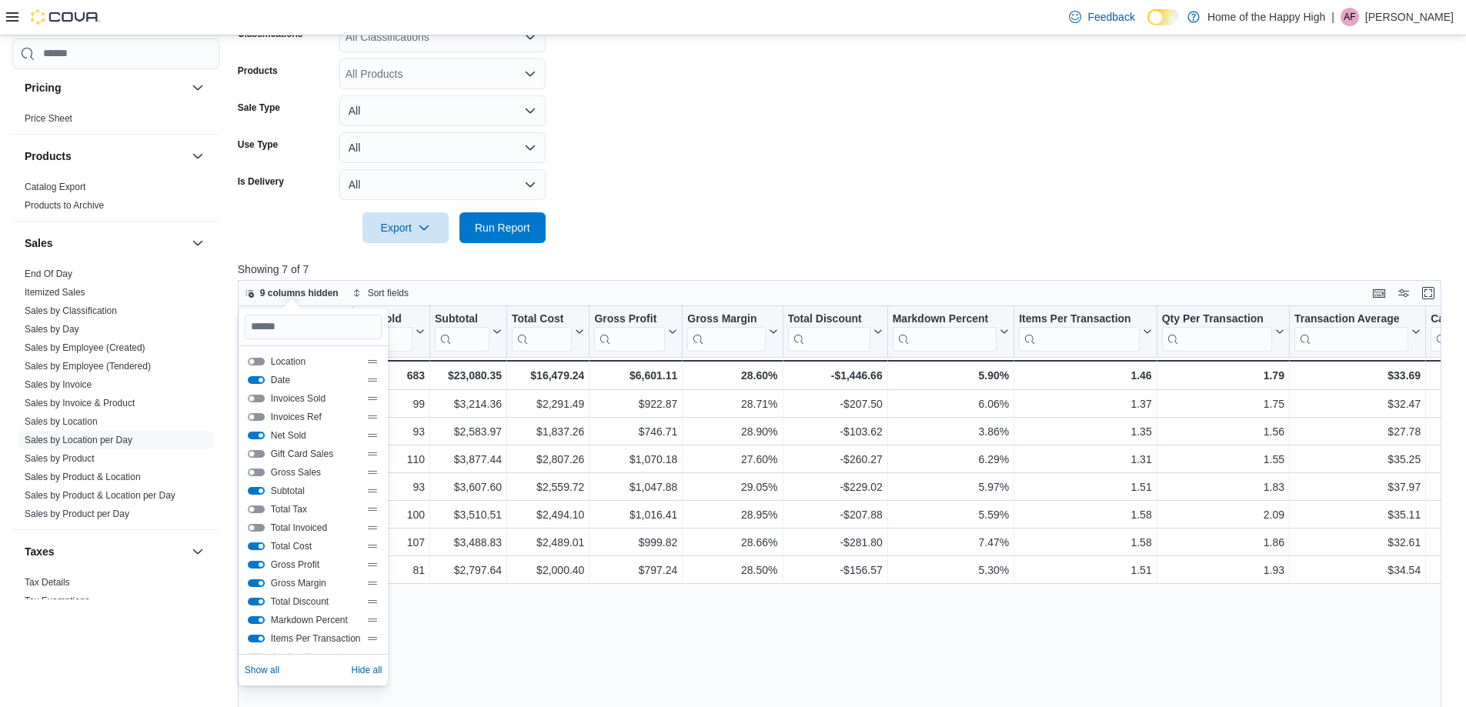
click at [260, 545] on button "Total Cost" at bounding box center [256, 547] width 17 height 8
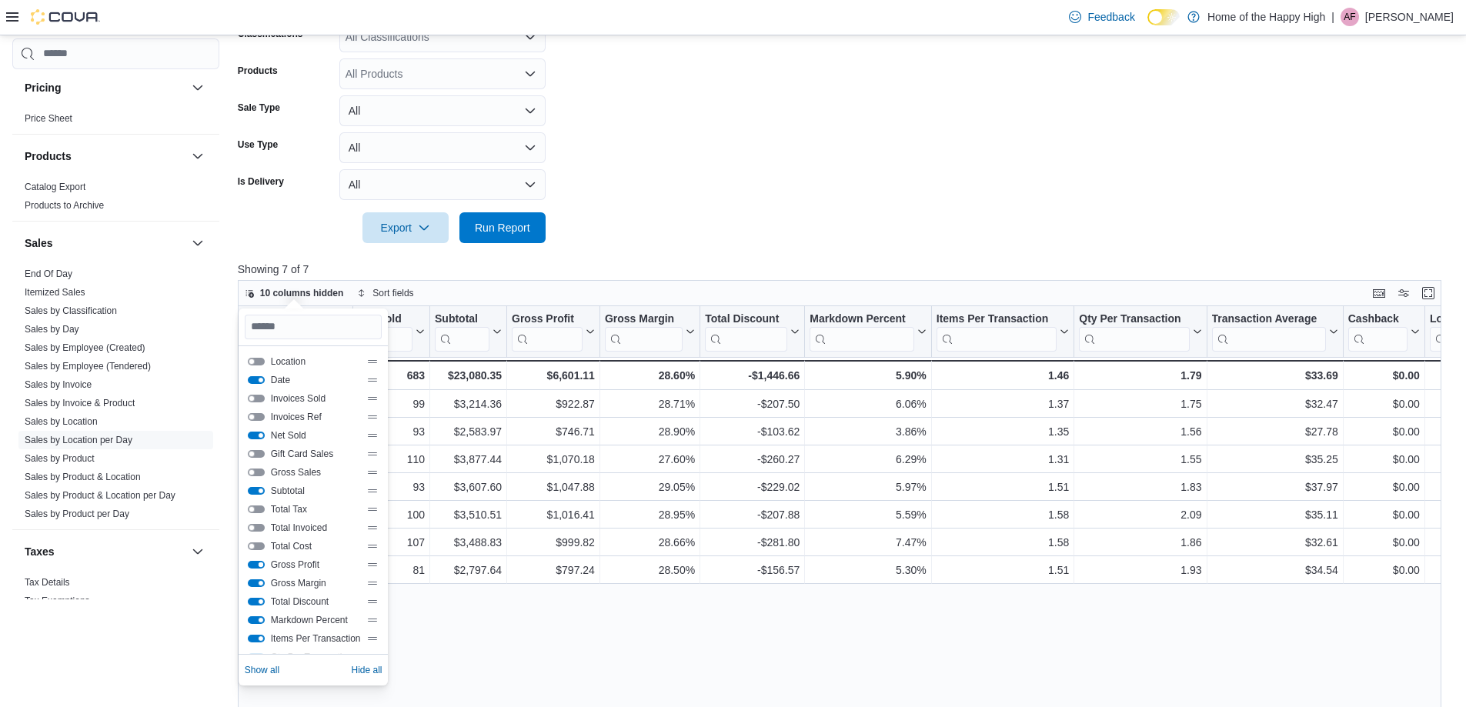
click at [262, 561] on button "Gross Profit" at bounding box center [256, 565] width 17 height 8
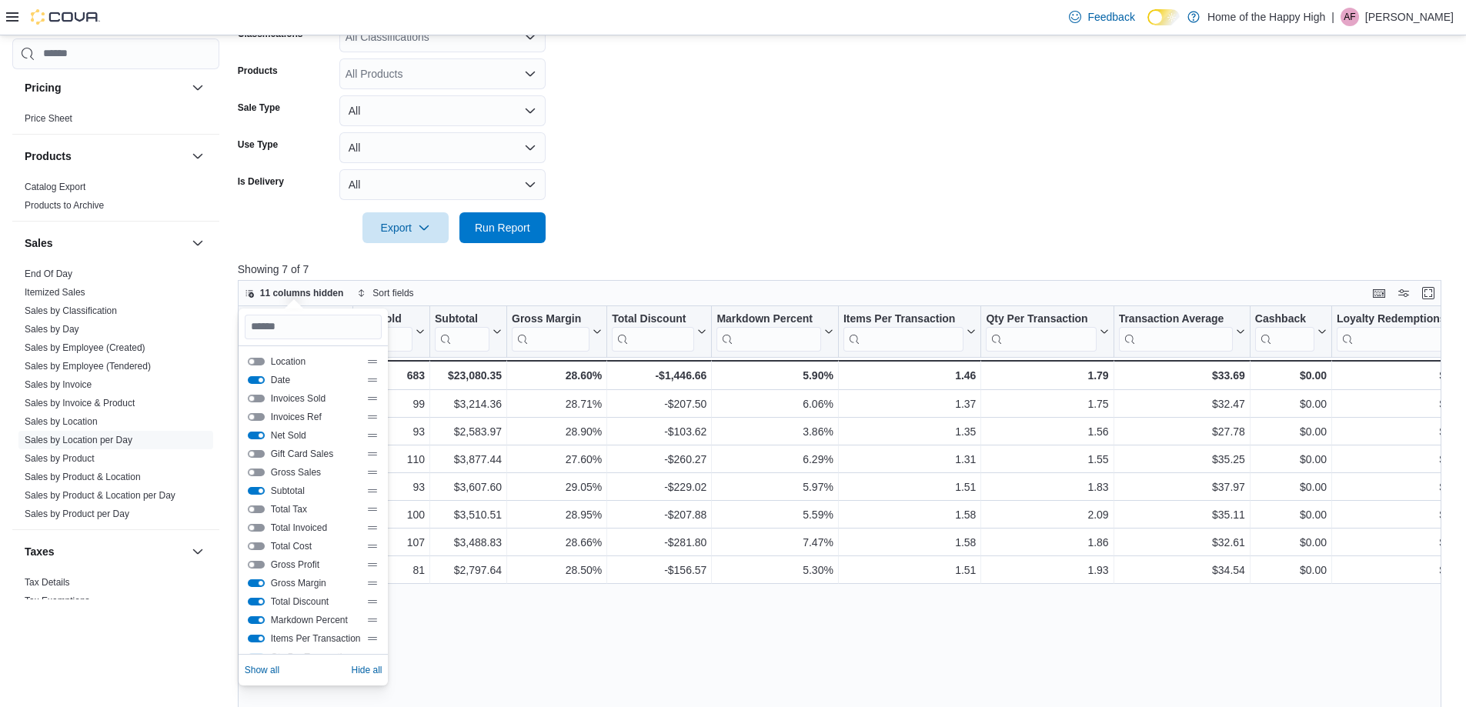
click at [255, 607] on div "Total Discount" at bounding box center [314, 602] width 132 height 12
click at [253, 608] on div "Total Discount" at bounding box center [314, 602] width 138 height 18
click at [255, 600] on button "Total Discount" at bounding box center [256, 602] width 17 height 8
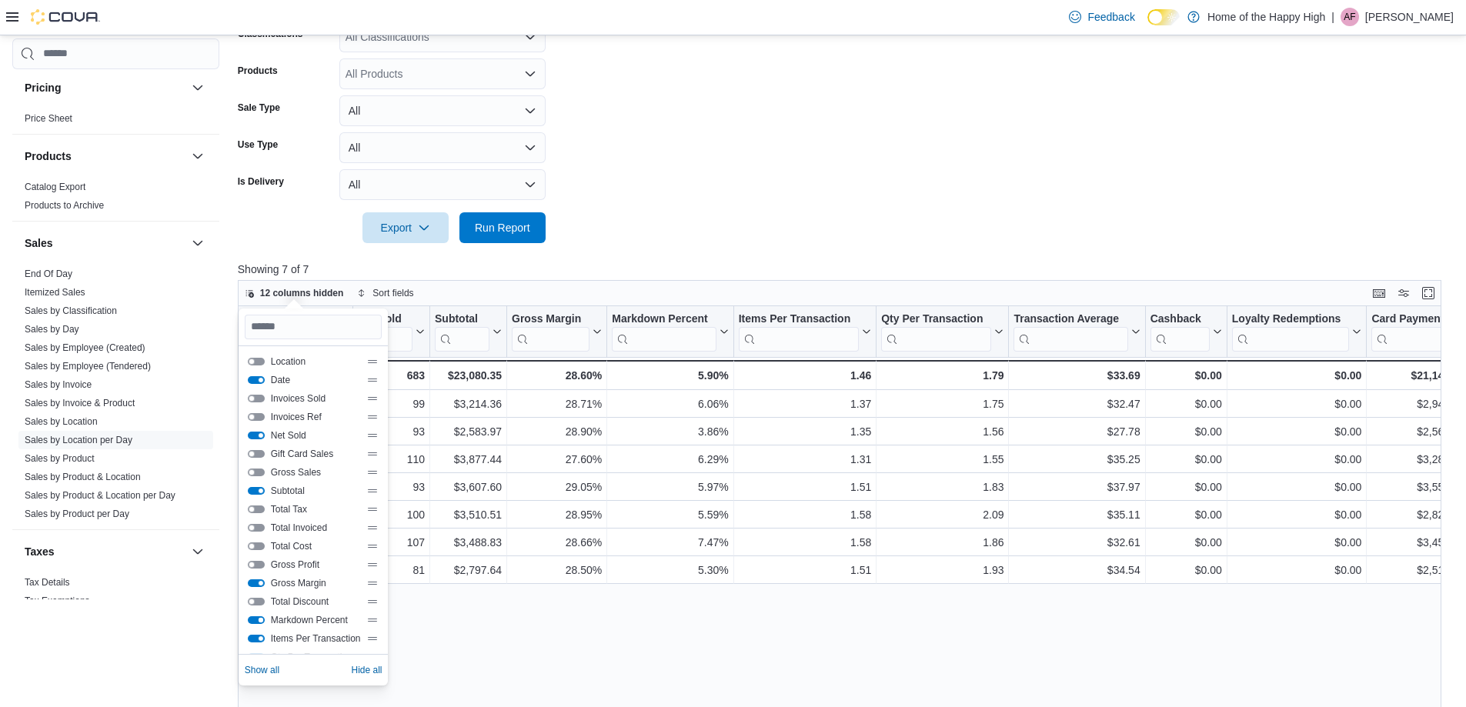
click at [256, 621] on button "Markdown Percent" at bounding box center [256, 620] width 17 height 8
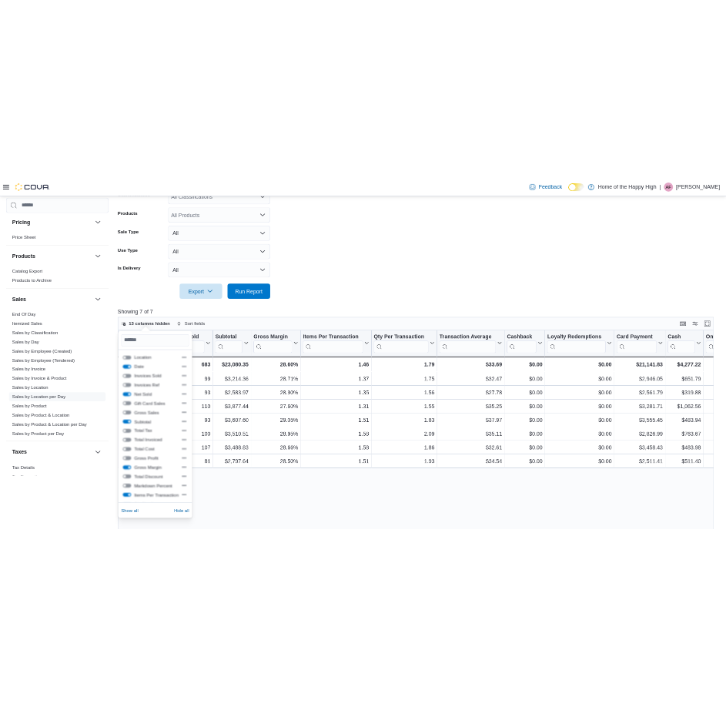
scroll to position [77, 0]
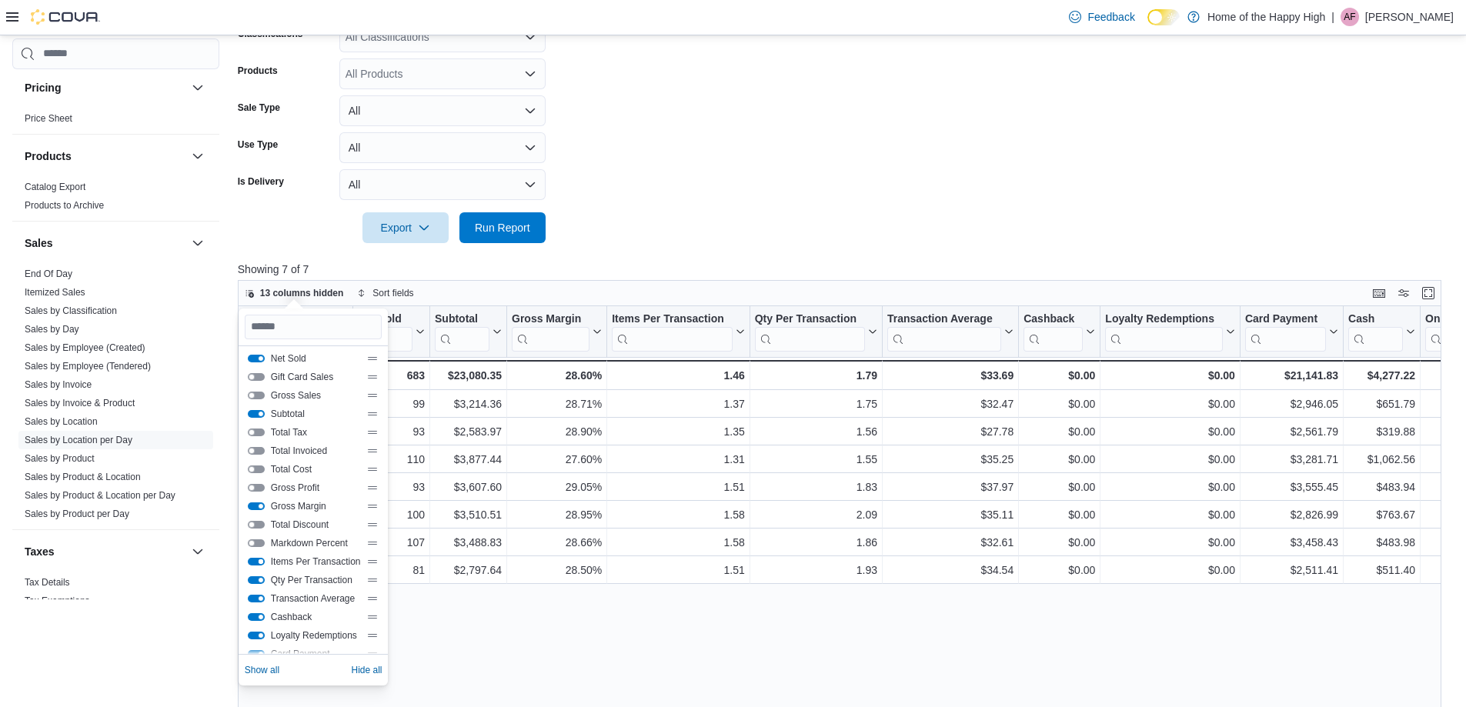
click at [262, 561] on button "Items Per Transaction" at bounding box center [256, 562] width 17 height 8
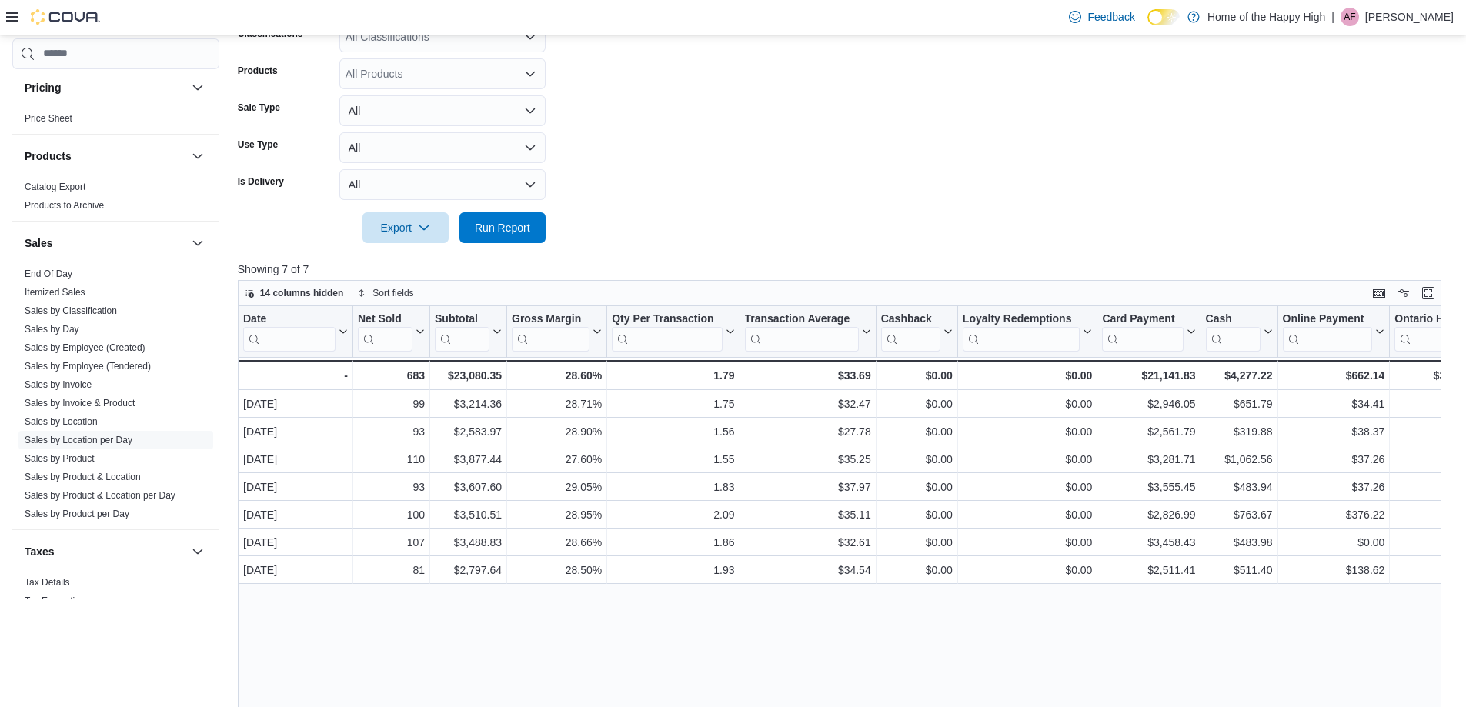
click at [780, 223] on form "**********" at bounding box center [846, 57] width 1216 height 372
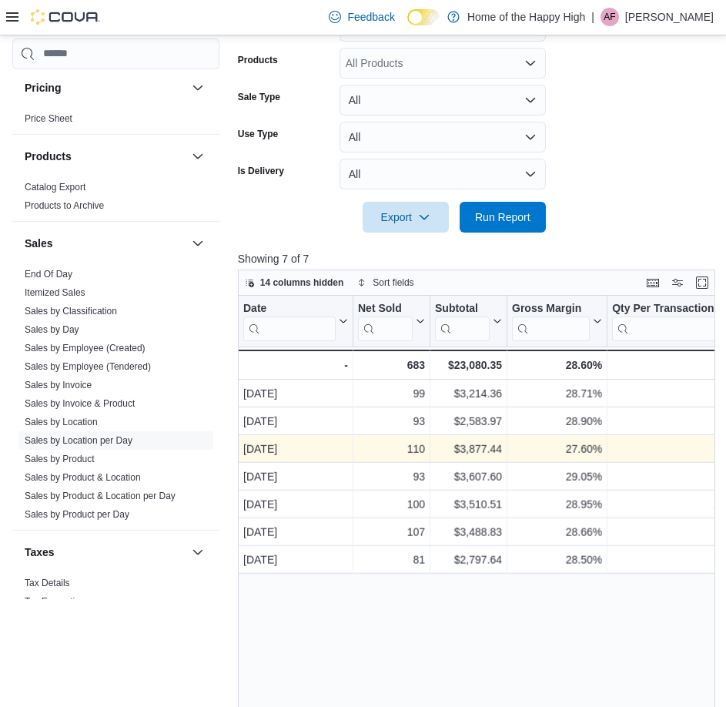
scroll to position [462, 0]
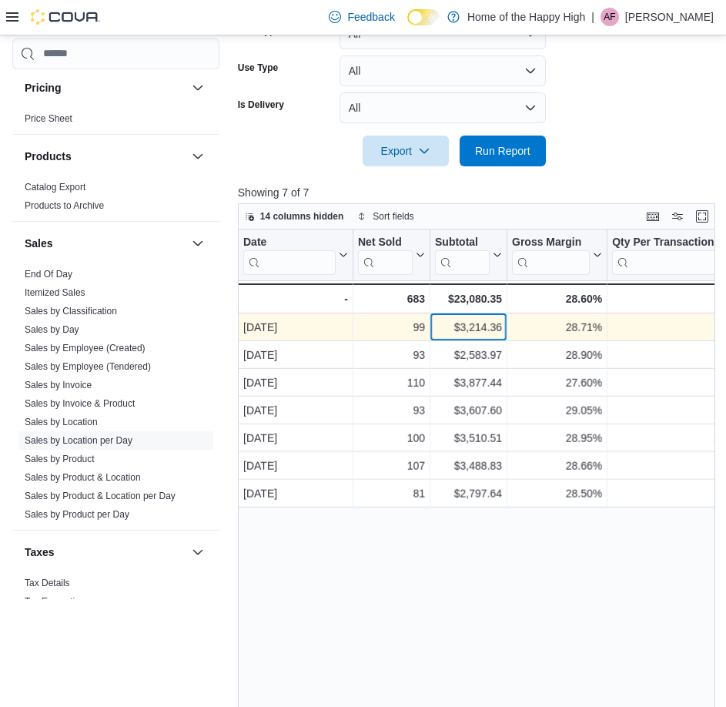
click at [483, 316] on div "$3,214.36 - Subtotal, column 3, row 1" at bounding box center [468, 327] width 77 height 28
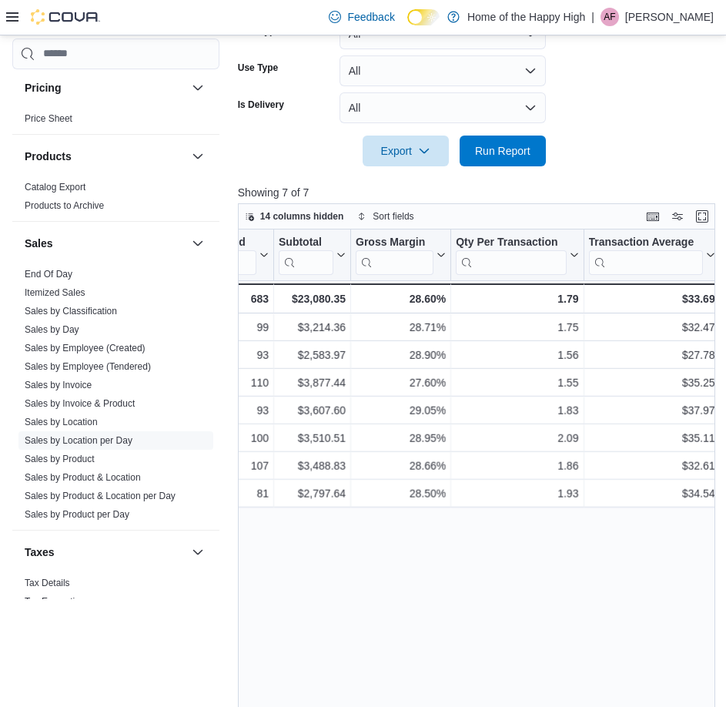
scroll to position [0, 238]
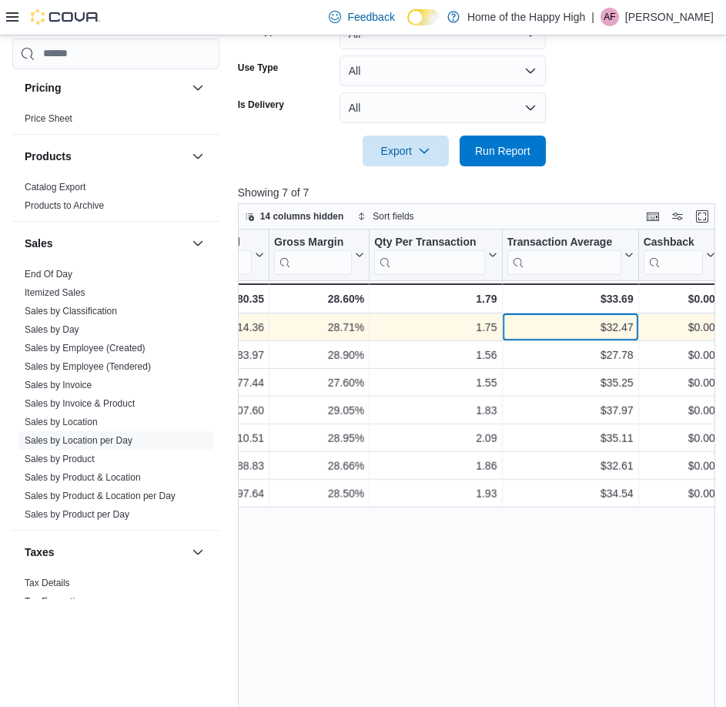
click at [538, 338] on div "$32.47 - Transaction Average, column 6, row 1" at bounding box center [570, 327] width 136 height 28
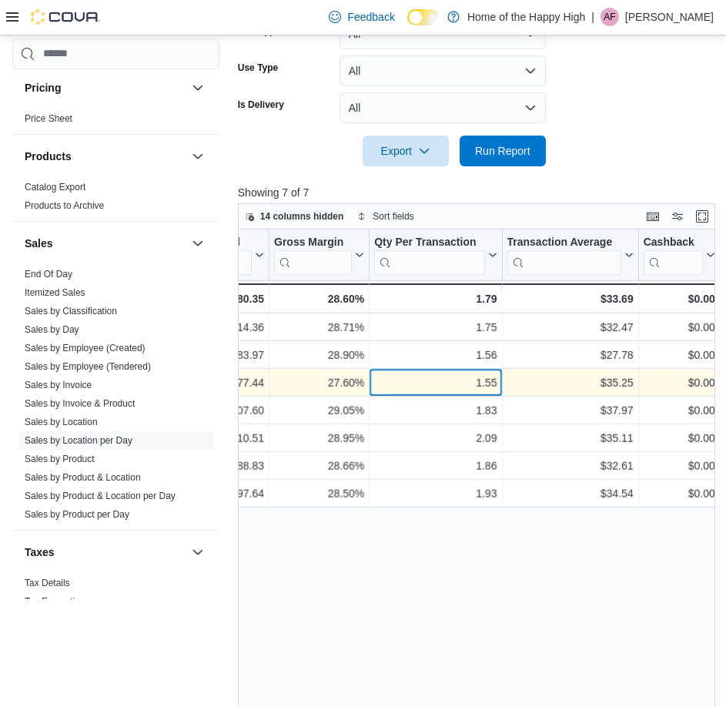
click at [493, 376] on div "1.55" at bounding box center [435, 382] width 122 height 18
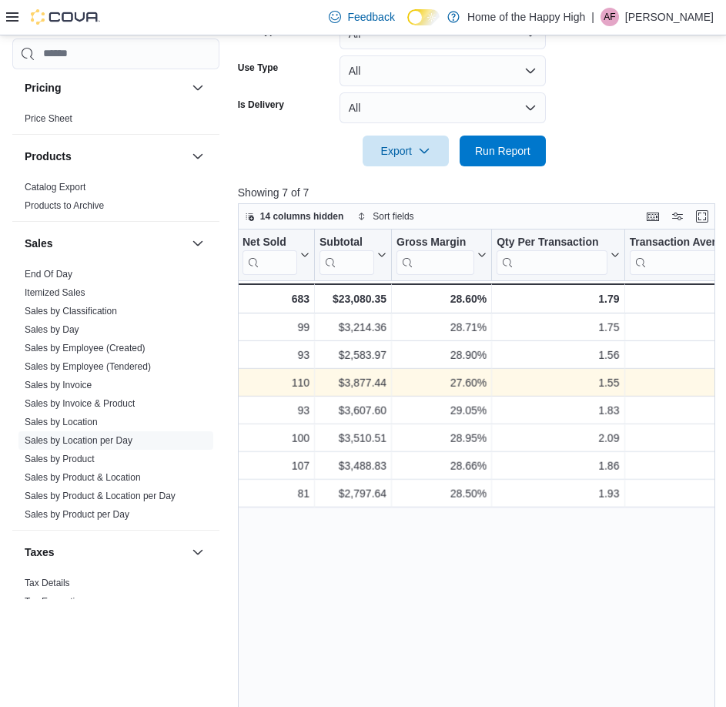
scroll to position [0, 0]
